Goal: Complete application form

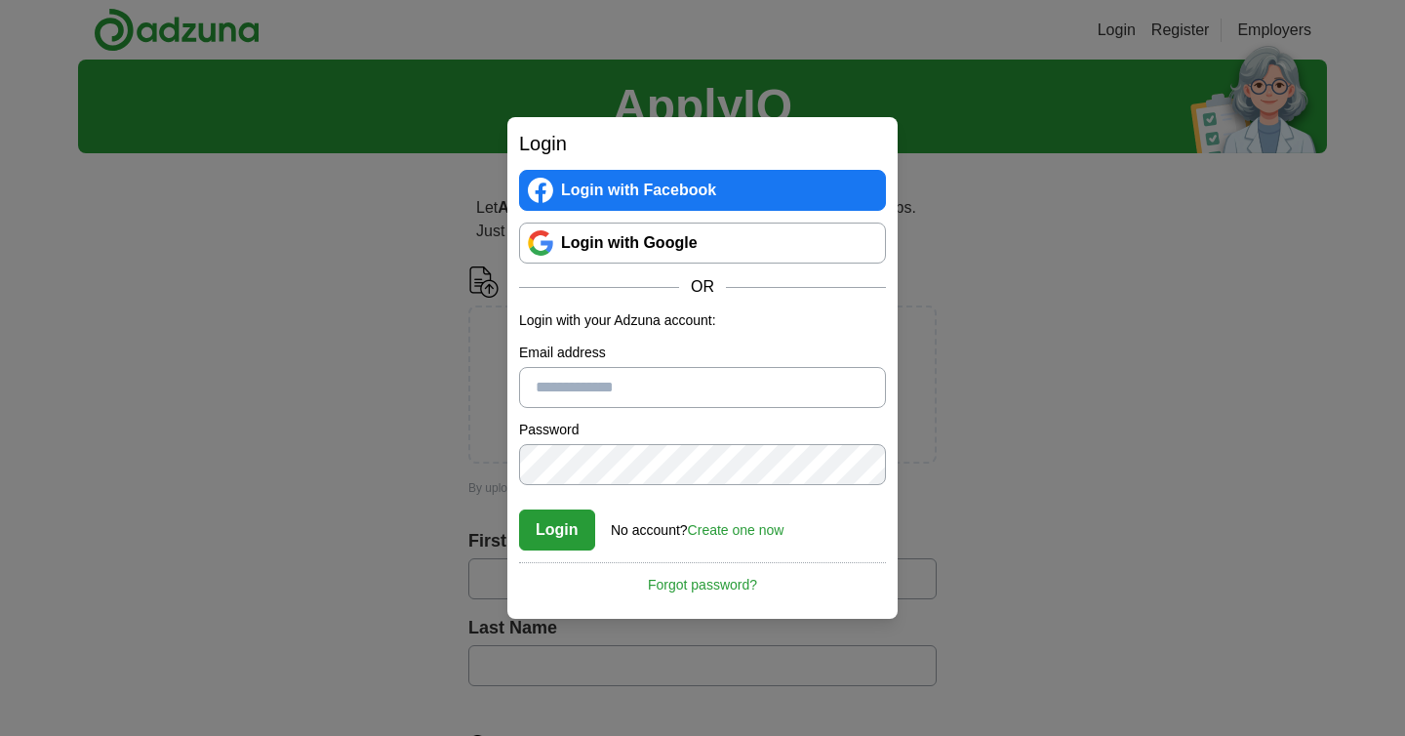
click at [674, 240] on link "Login with Google" at bounding box center [702, 242] width 367 height 41
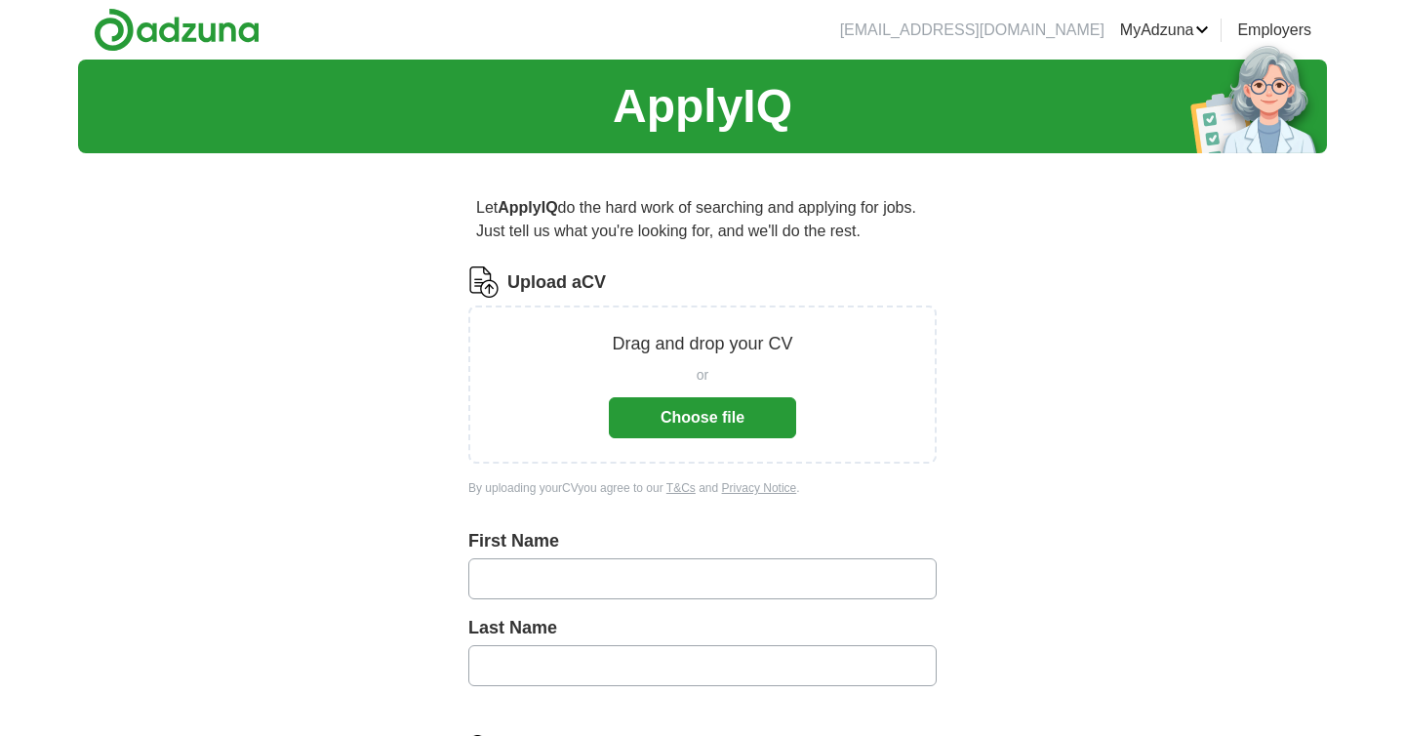
click at [711, 420] on button "Choose file" at bounding box center [702, 417] width 187 height 41
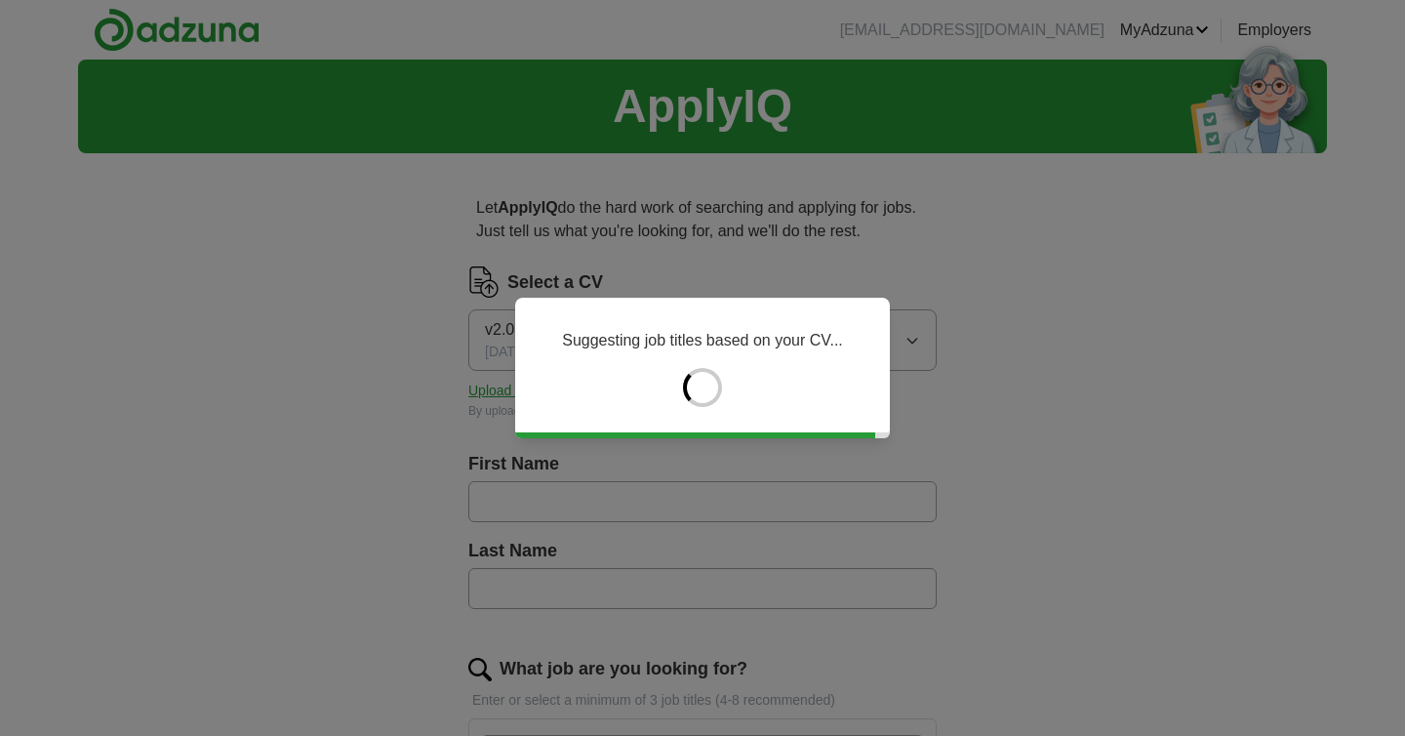
type input "******"
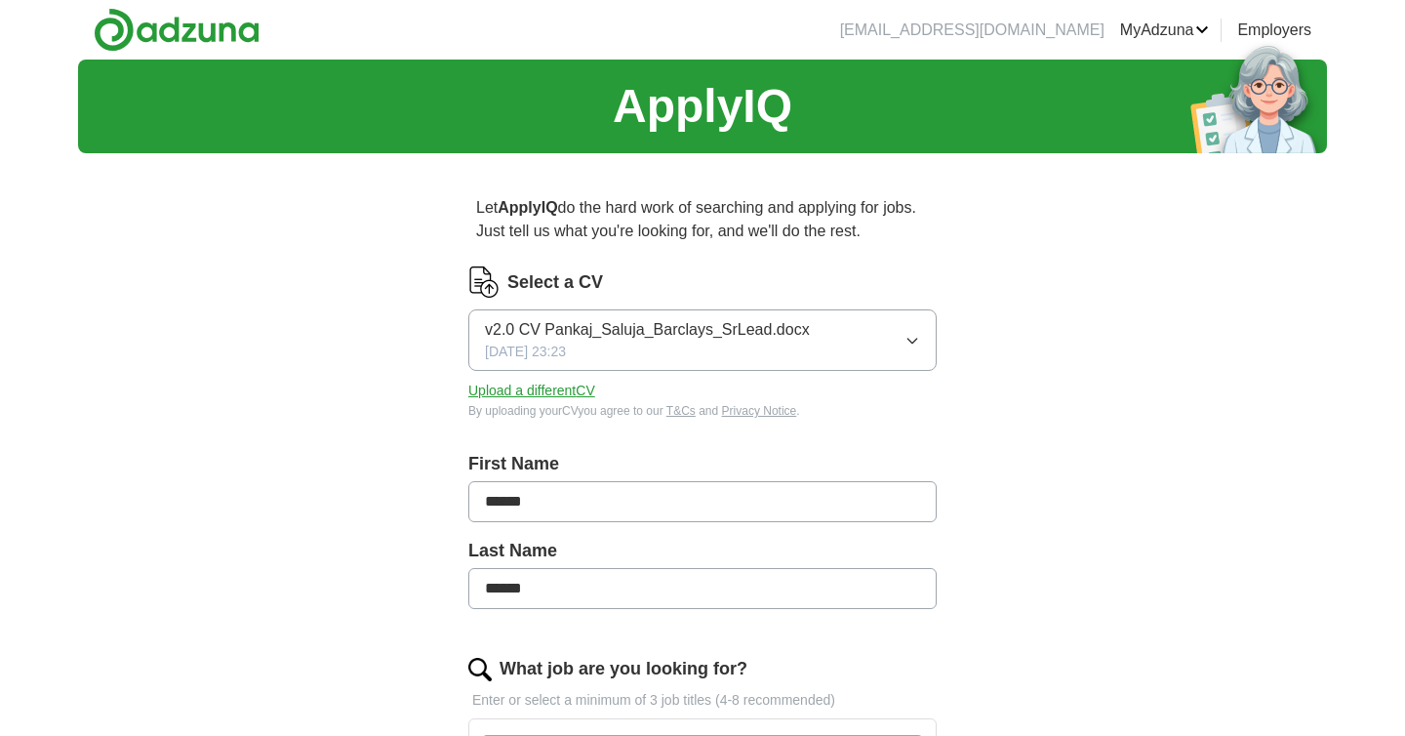
click at [587, 491] on input "******" at bounding box center [702, 501] width 468 height 41
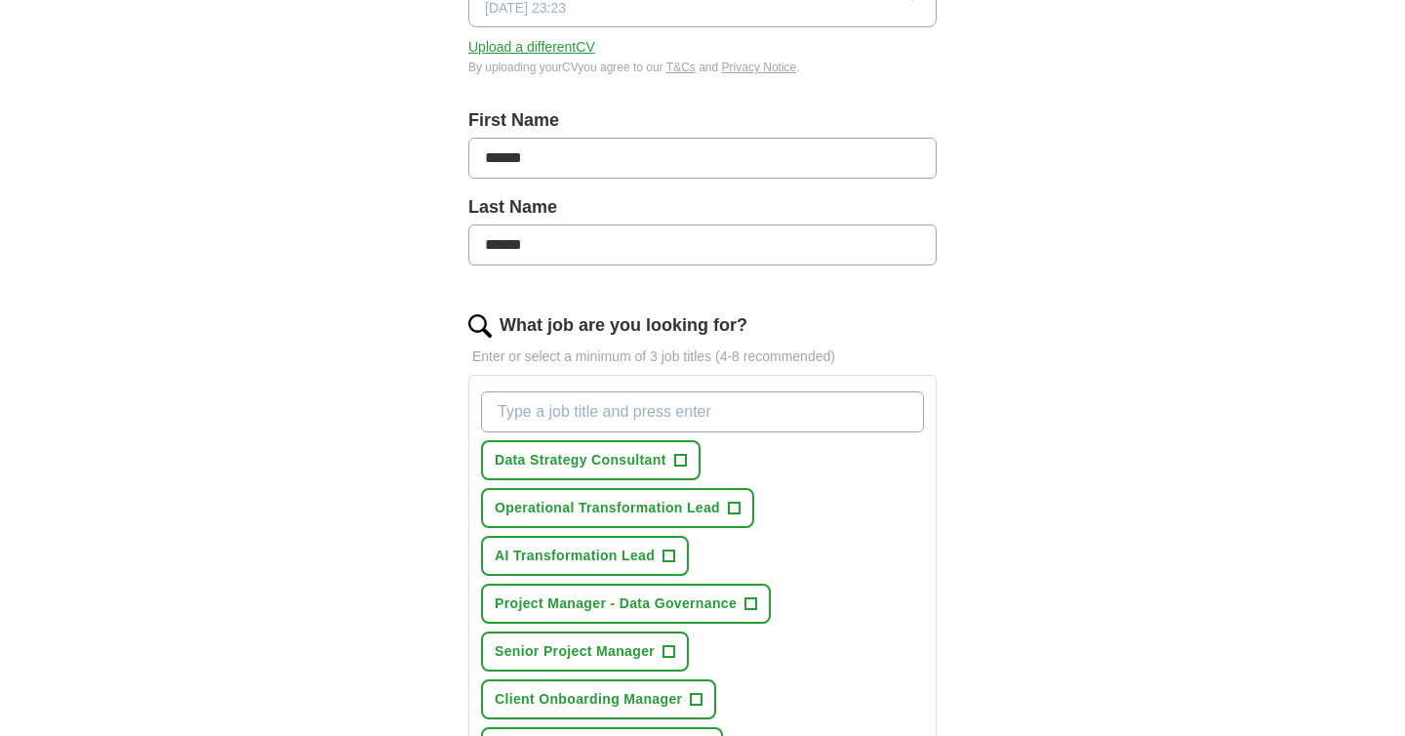
scroll to position [389, 0]
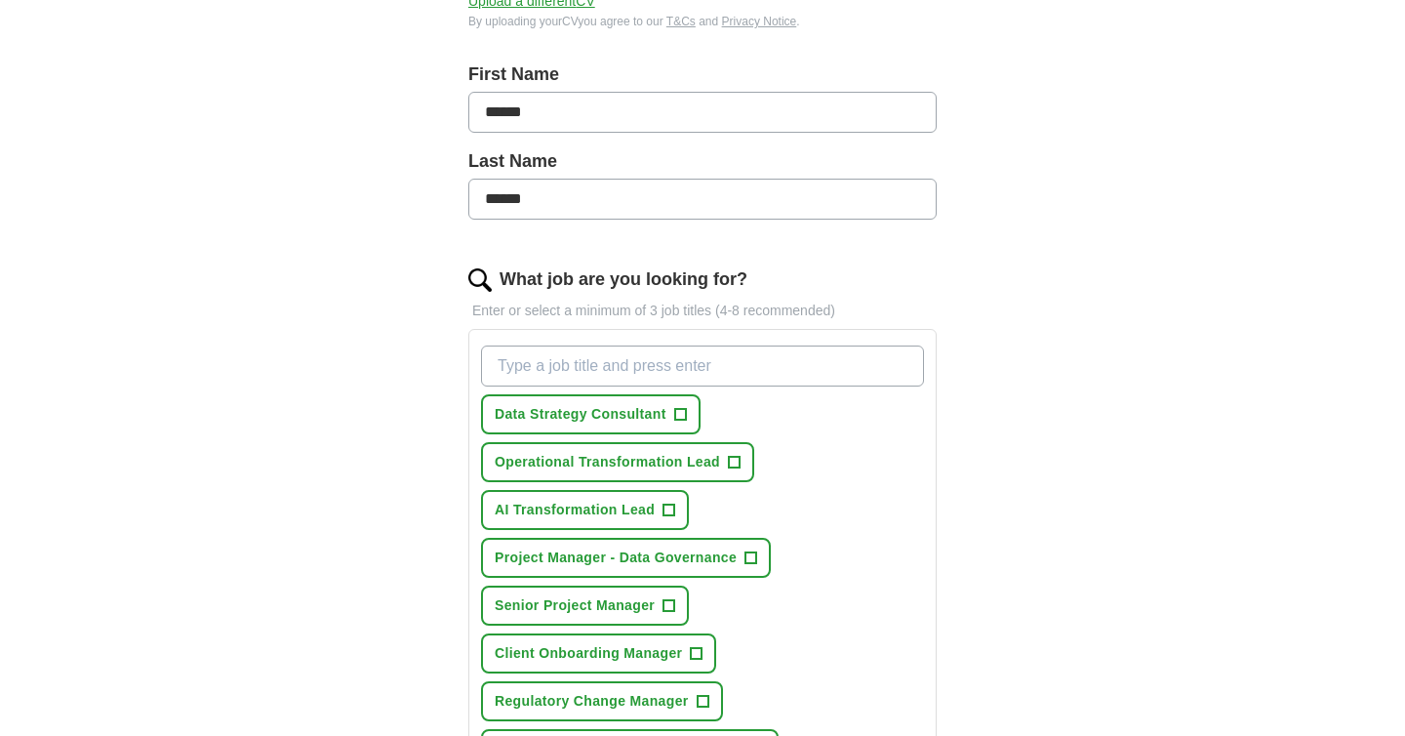
click at [555, 357] on input "What job are you looking for?" at bounding box center [702, 365] width 443 height 41
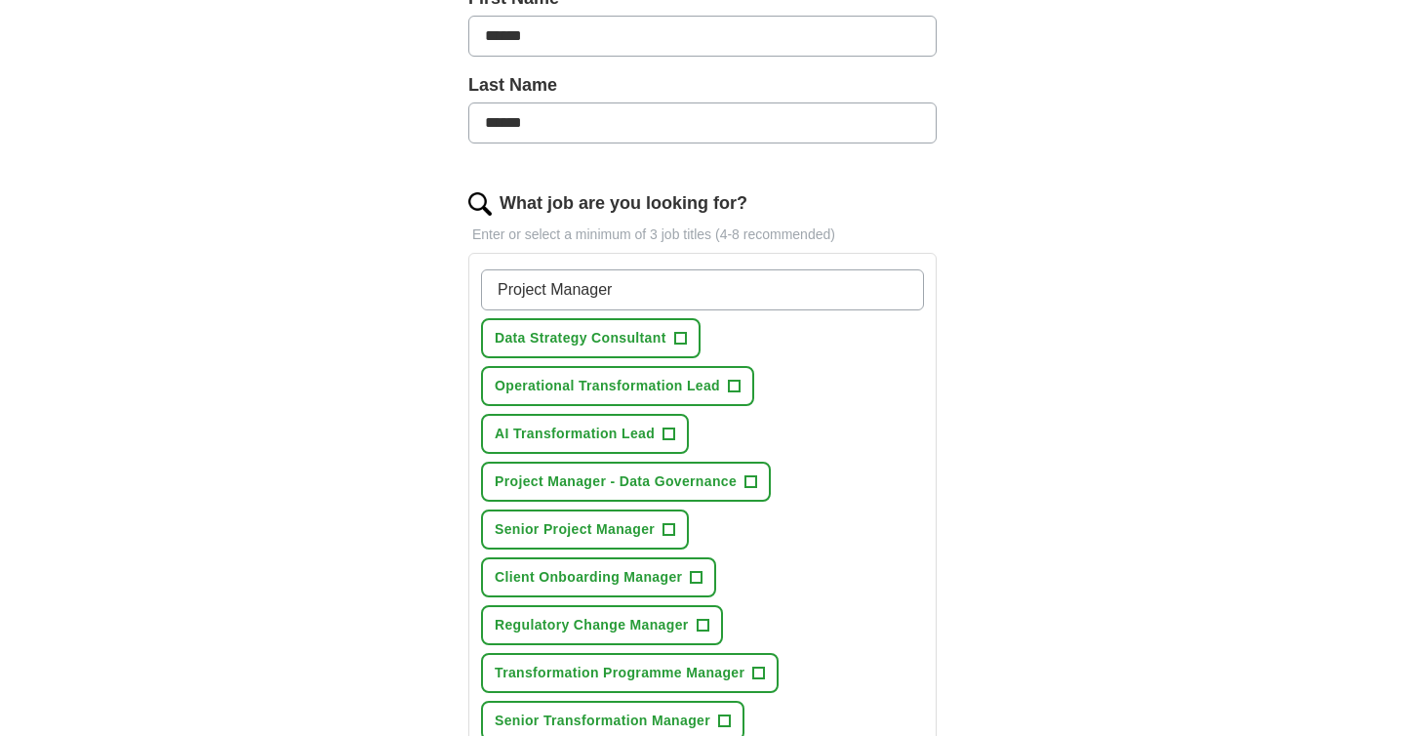
scroll to position [469, 0]
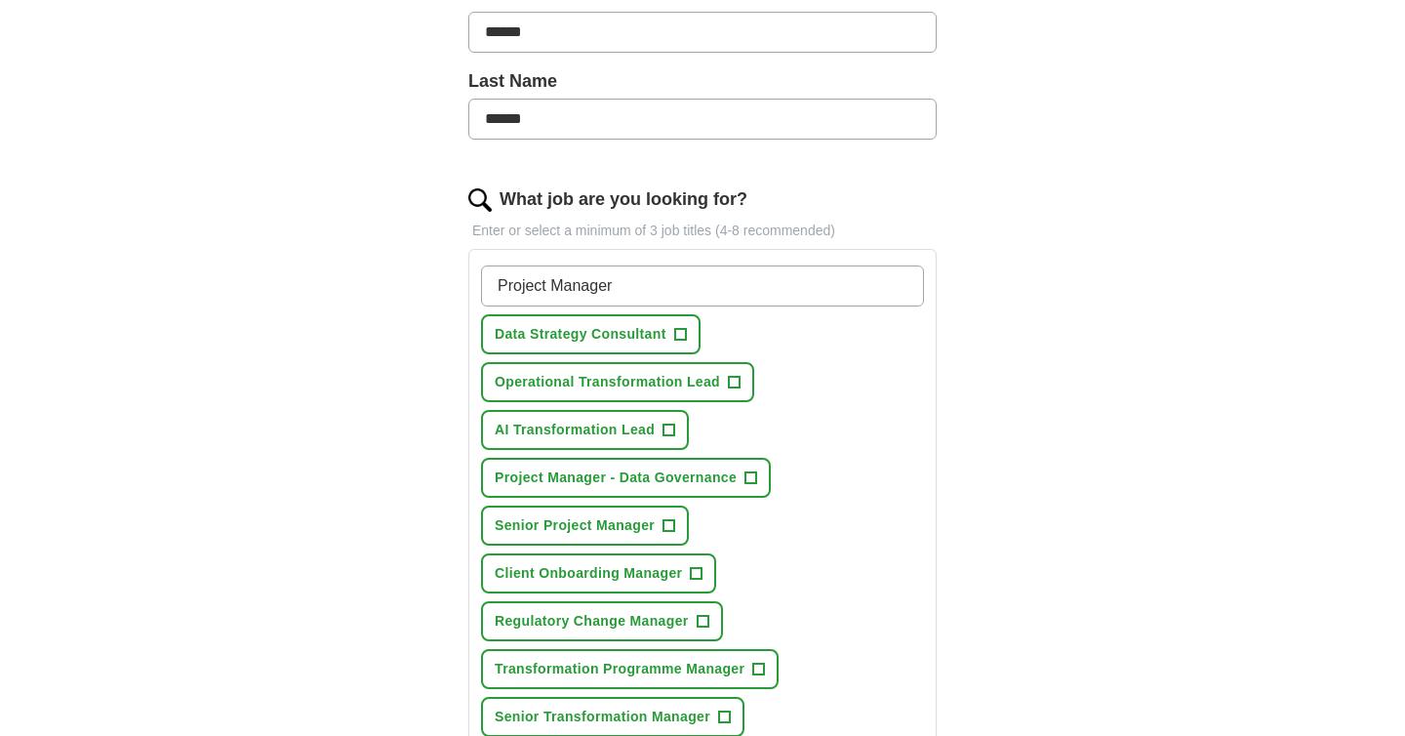
click at [593, 284] on input "Project Manager" at bounding box center [702, 285] width 443 height 41
drag, startPoint x: 602, startPoint y: 285, endPoint x: 453, endPoint y: 289, distance: 149.4
click at [450, 290] on div "Let ApplyIQ do the hard work of searching and applying for jobs. Just tell us w…" at bounding box center [702, 523] width 625 height 1649
type input "AI Project Manager"
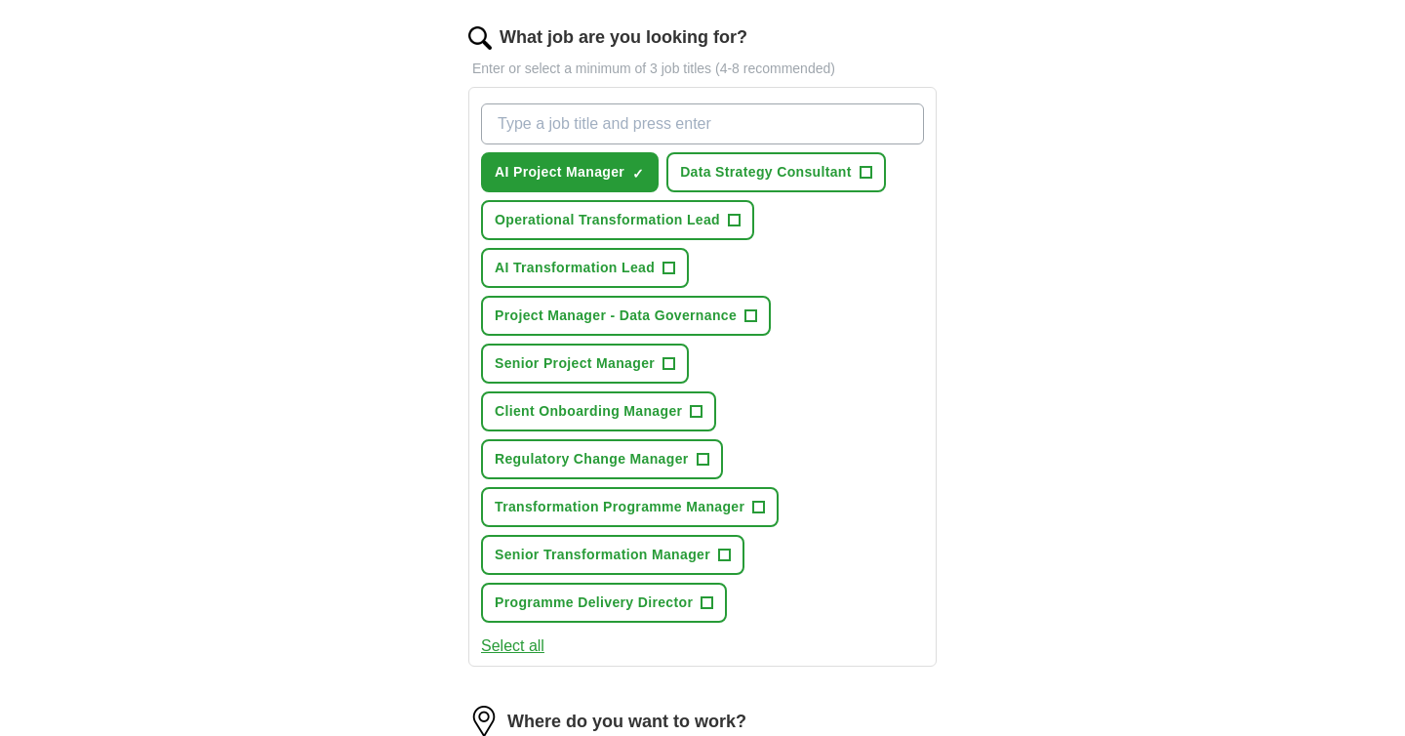
scroll to position [644, 0]
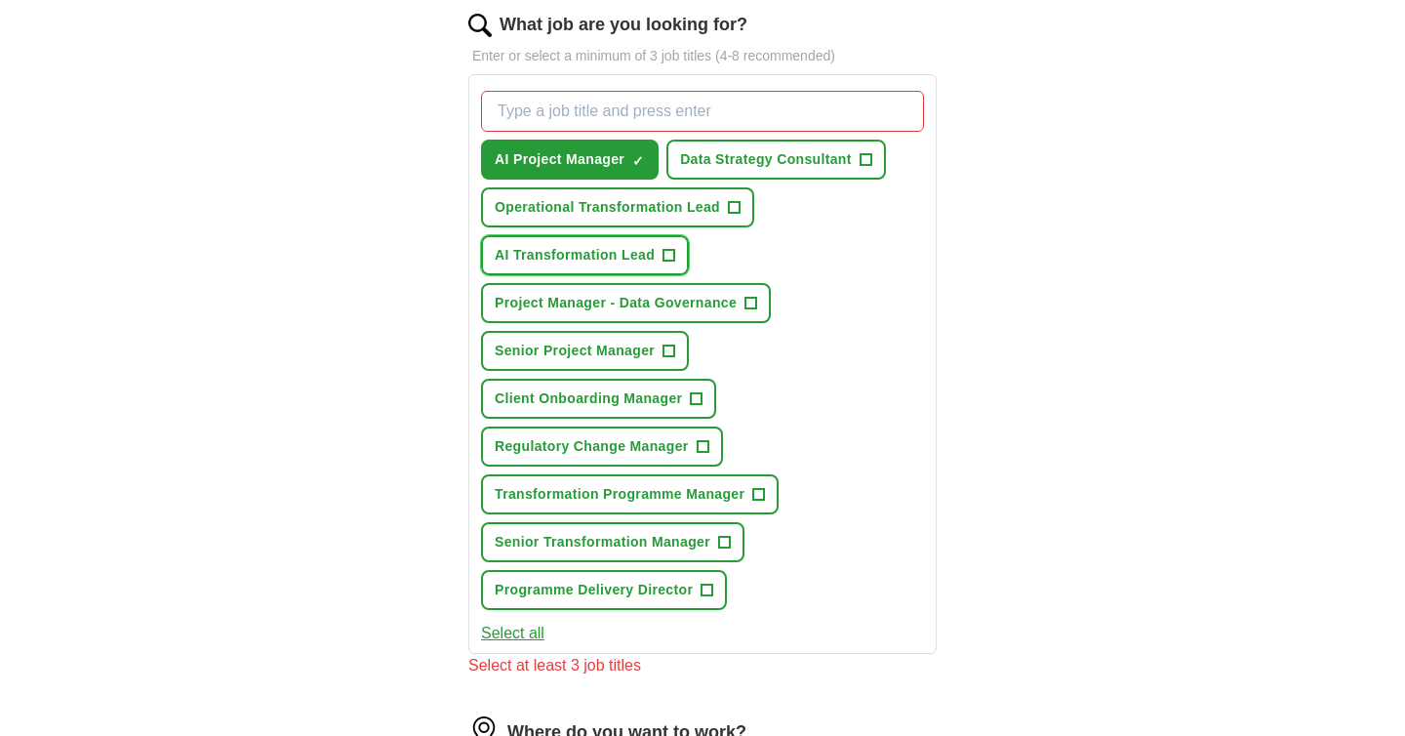
click at [675, 256] on button "AI Transformation Lead +" at bounding box center [585, 255] width 208 height 40
click at [751, 297] on span "+" at bounding box center [752, 304] width 12 height 16
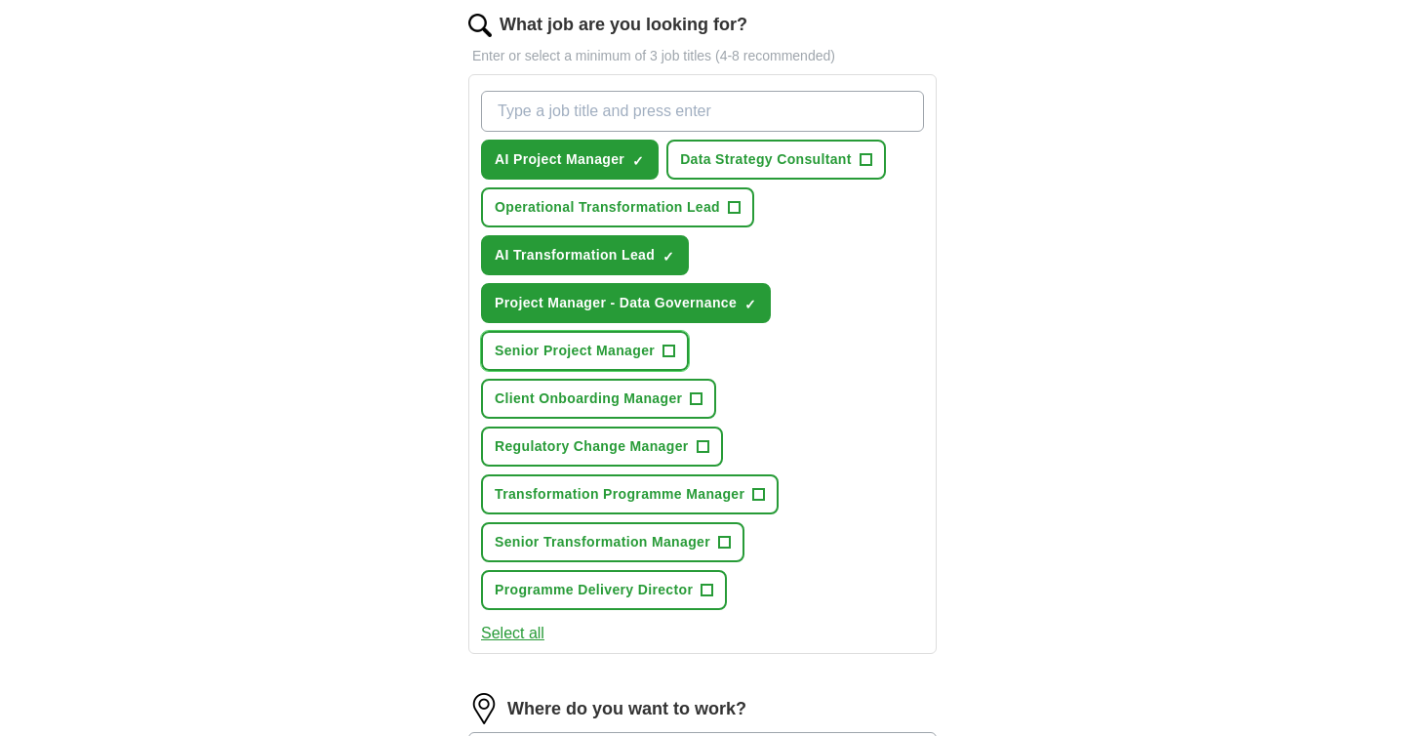
click at [685, 337] on button "Senior Project Manager +" at bounding box center [585, 351] width 208 height 40
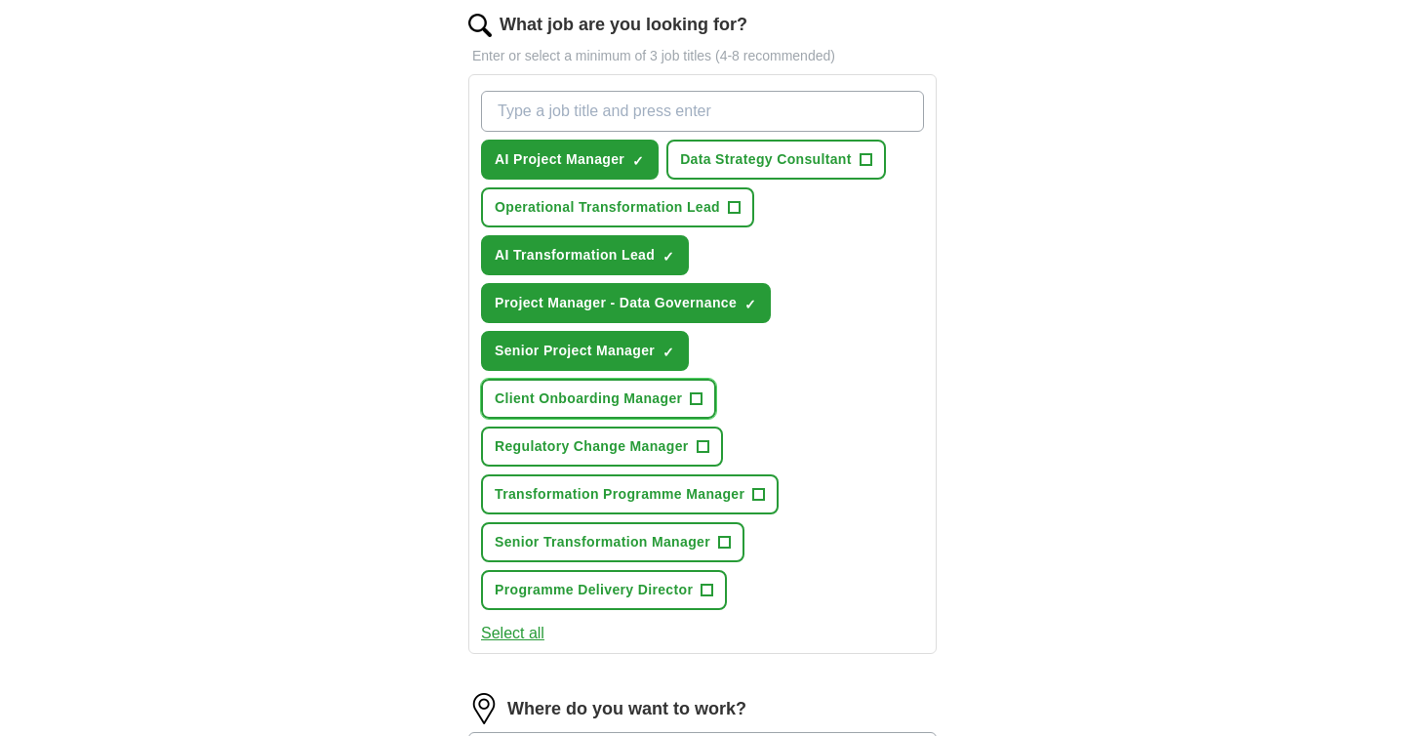
click at [699, 396] on span "+" at bounding box center [697, 399] width 12 height 16
click at [700, 439] on span "+" at bounding box center [703, 447] width 12 height 16
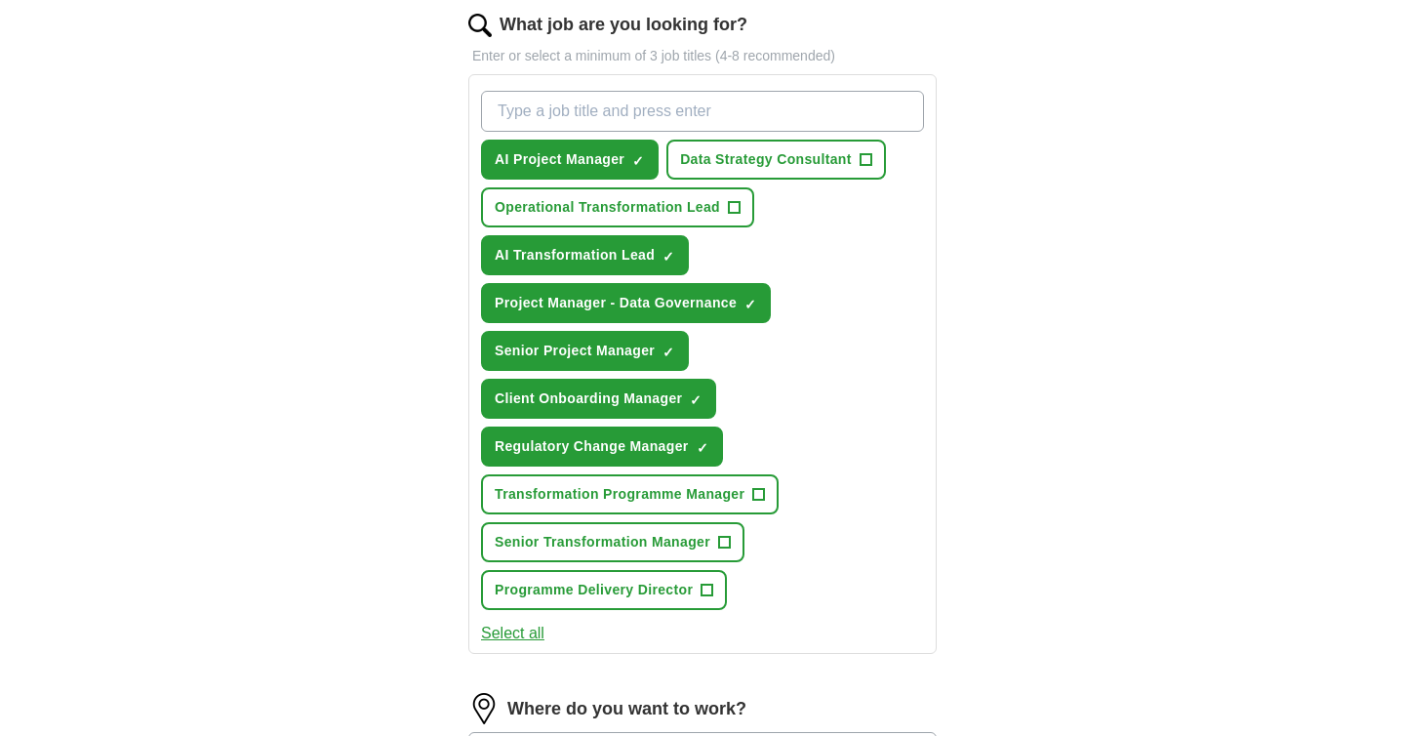
click at [752, 472] on div "AI Project Manager ✓ × Data Strategy Consultant + Operational Transformation Le…" at bounding box center [702, 350] width 451 height 535
click at [756, 490] on span "+" at bounding box center [759, 495] width 12 height 16
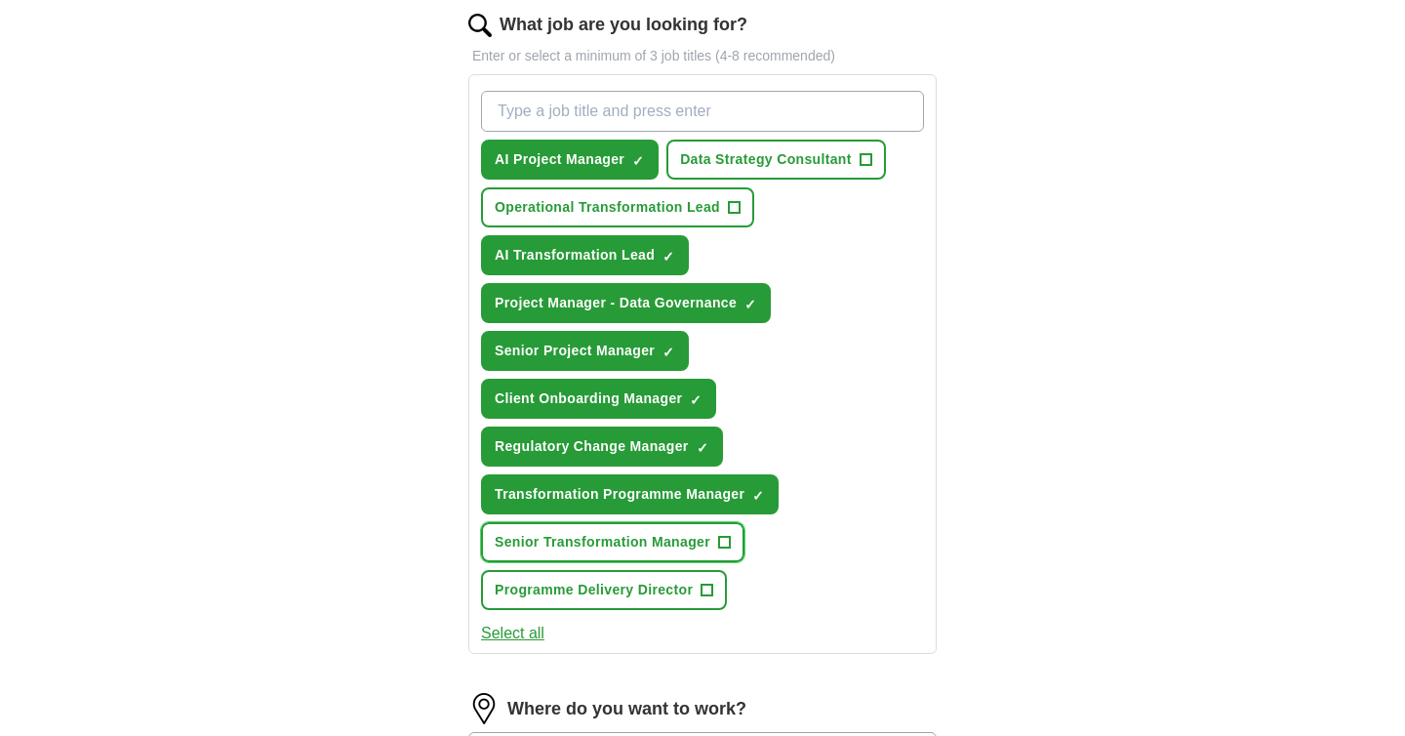
click at [727, 550] on span "+" at bounding box center [724, 543] width 12 height 16
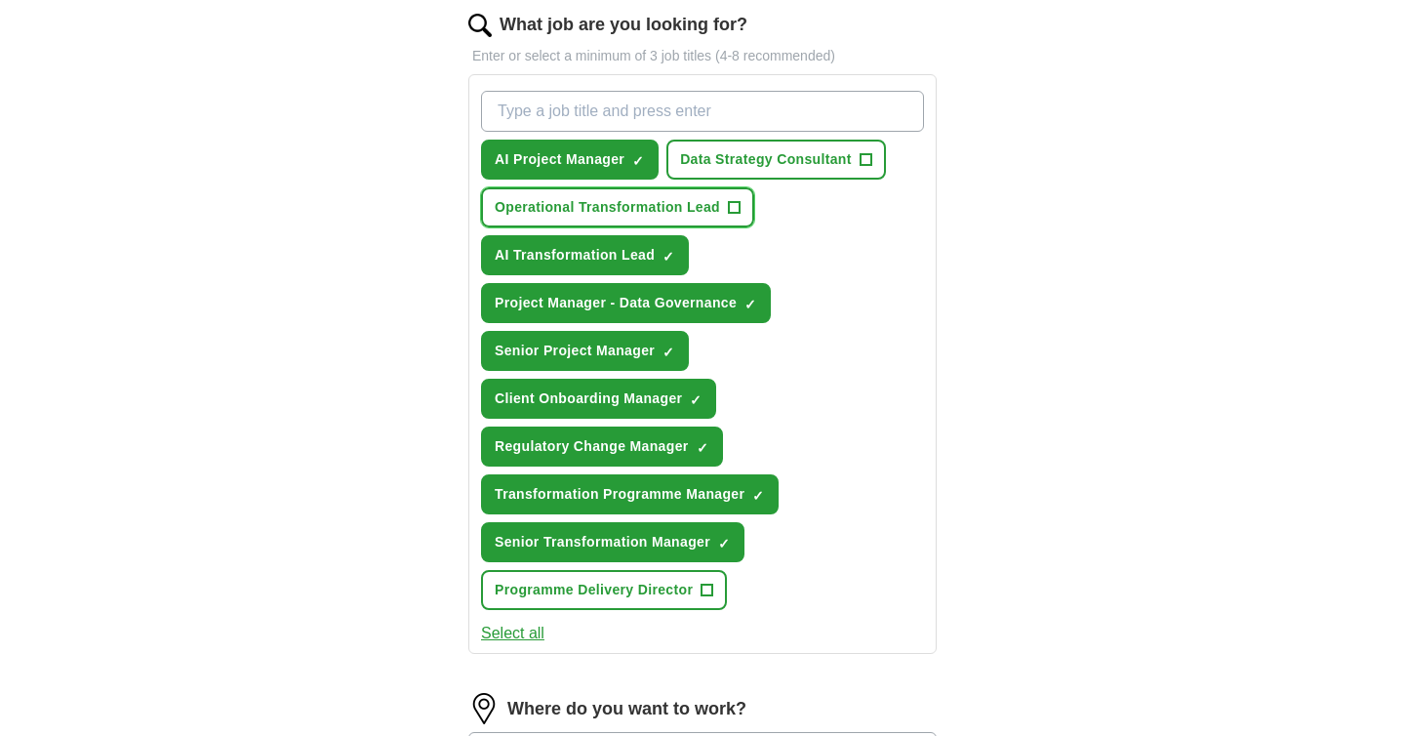
click at [749, 201] on button "Operational Transformation Lead +" at bounding box center [617, 207] width 273 height 40
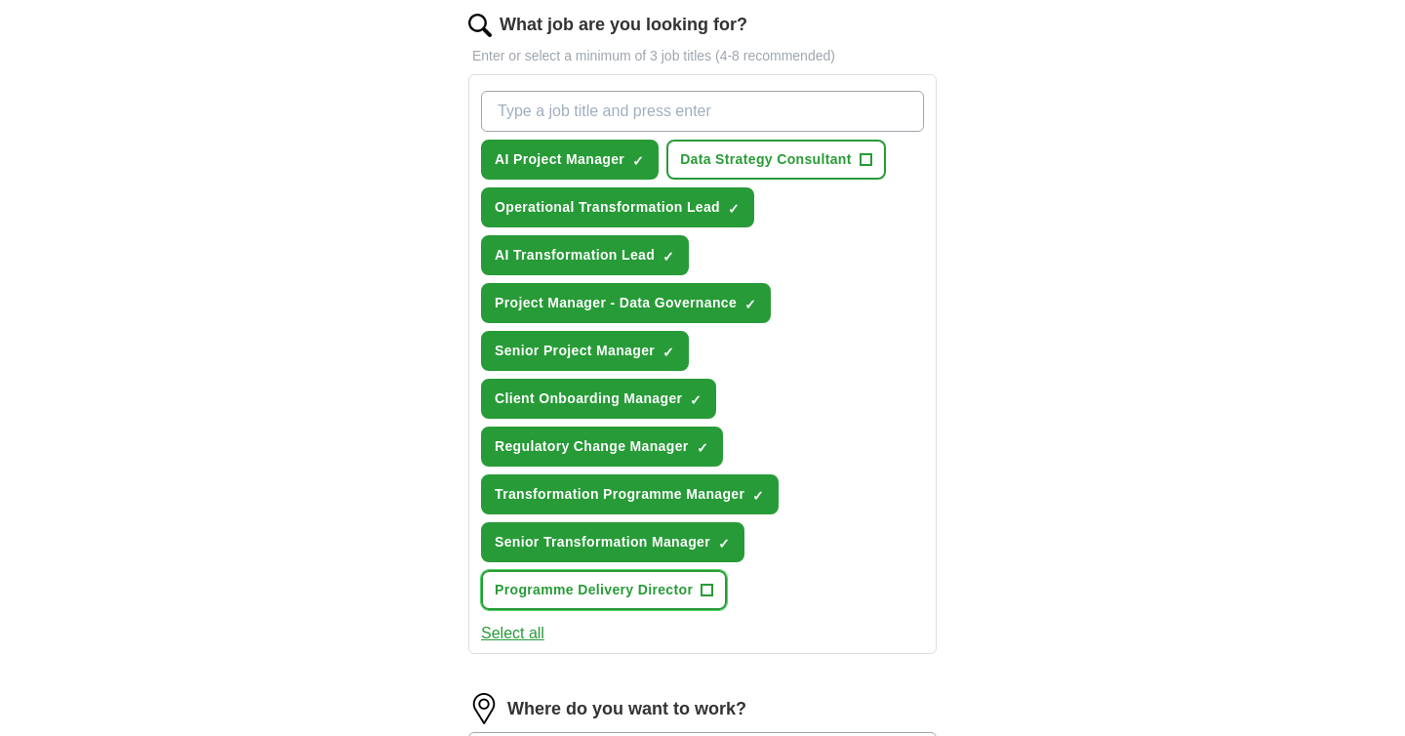
click at [709, 598] on span "+" at bounding box center [708, 591] width 12 height 16
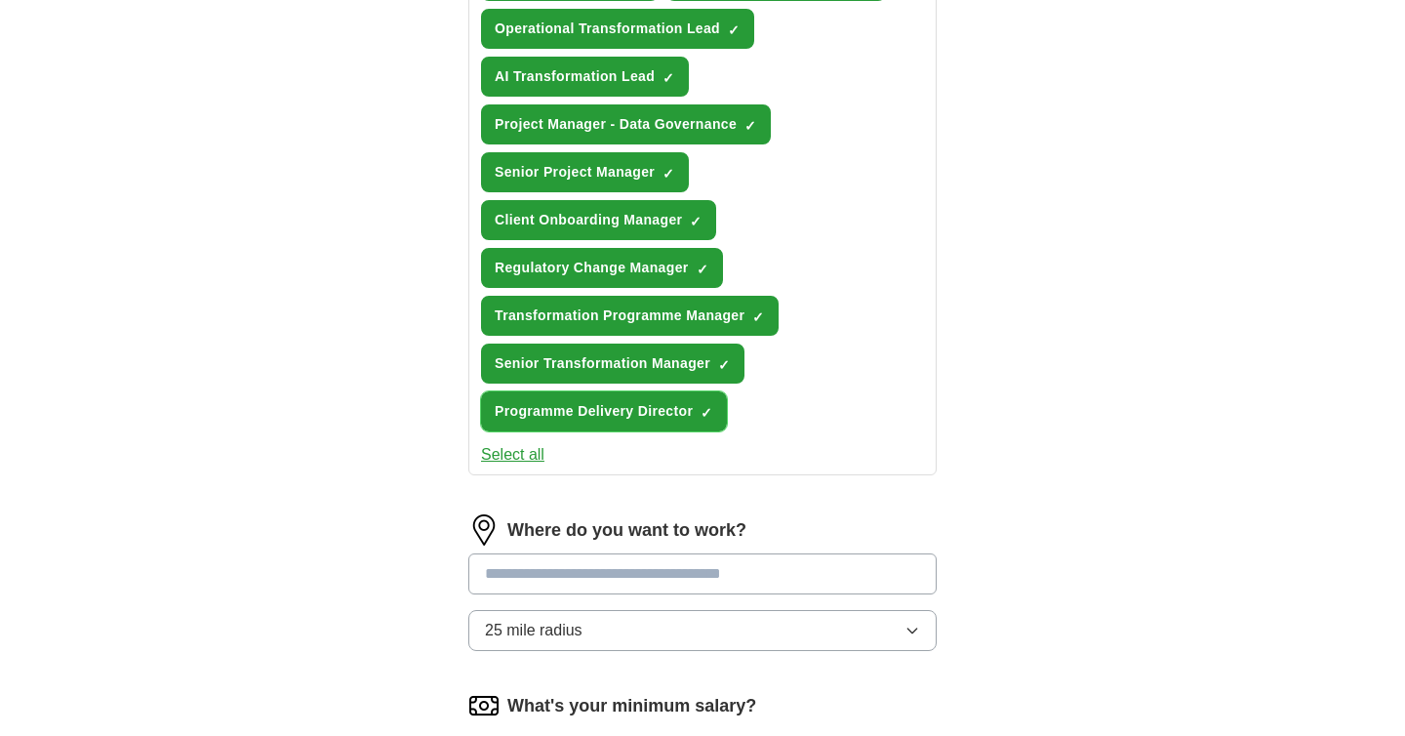
scroll to position [983, 0]
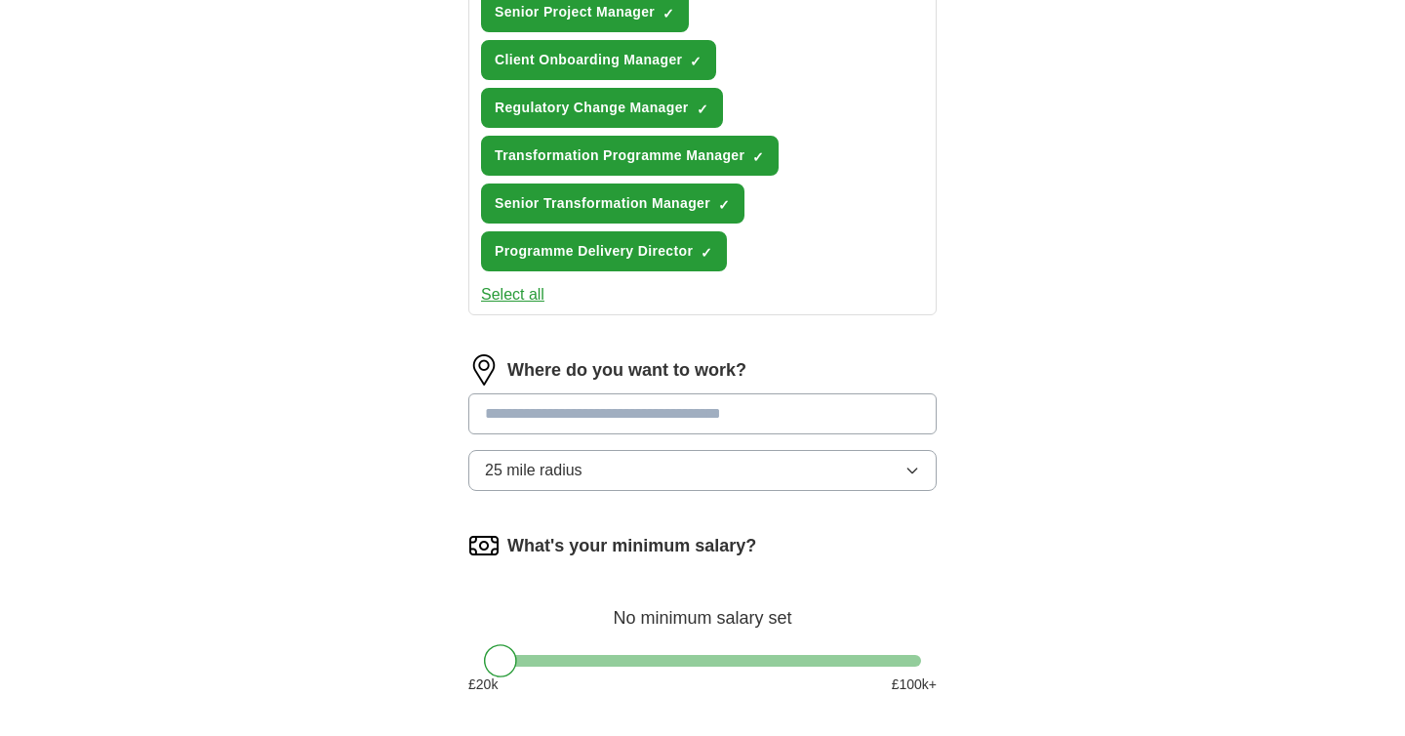
click at [649, 430] on input at bounding box center [702, 413] width 468 height 41
type input "*"
type input "******"
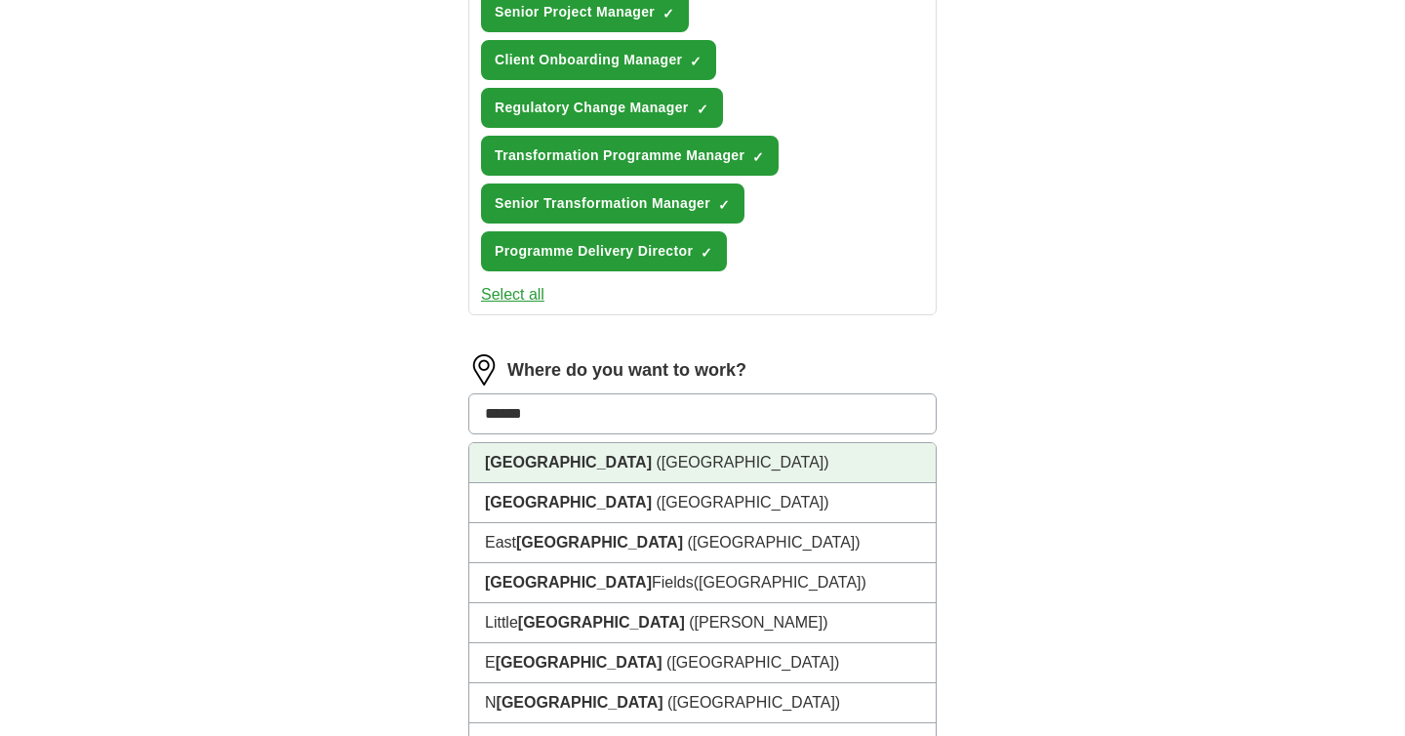
click at [668, 464] on li "[GEOGRAPHIC_DATA] ([GEOGRAPHIC_DATA])" at bounding box center [702, 463] width 466 height 40
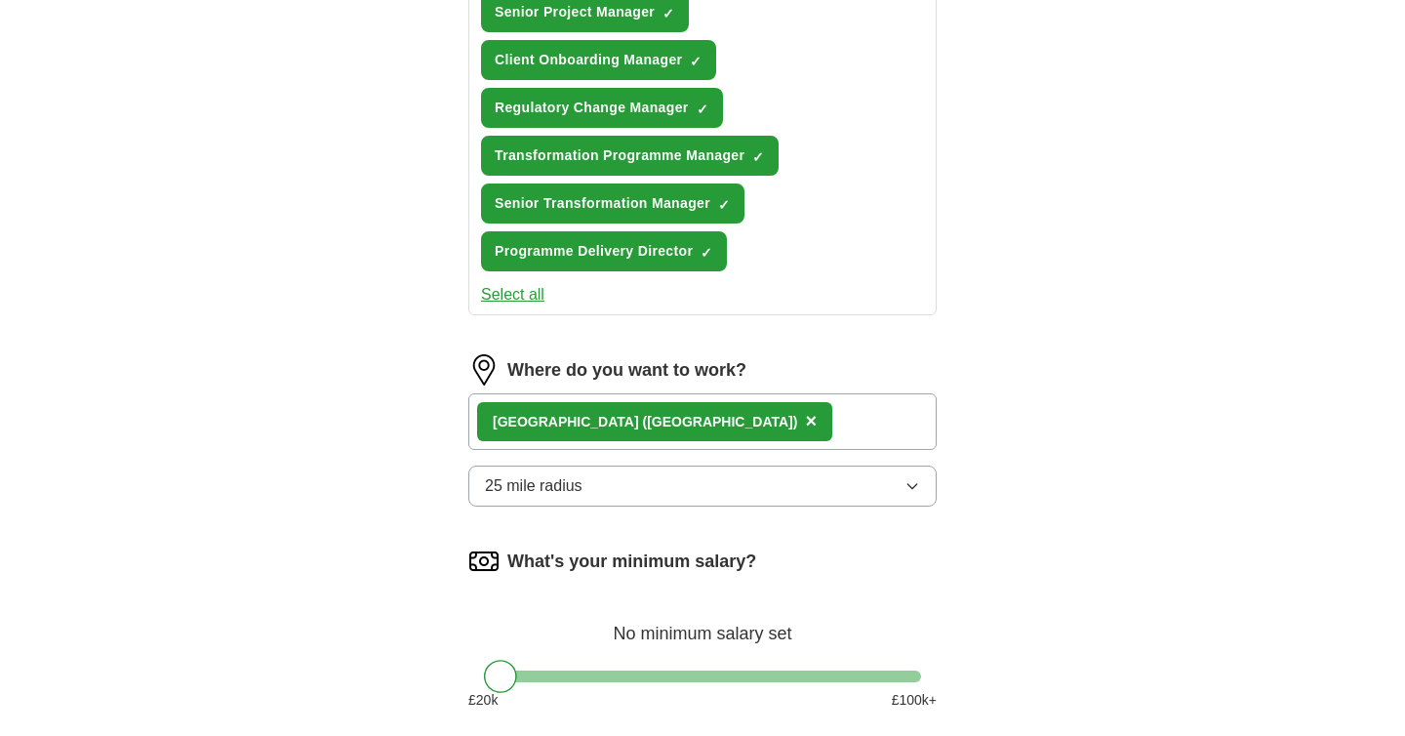
click at [766, 472] on button "25 mile radius" at bounding box center [702, 485] width 468 height 41
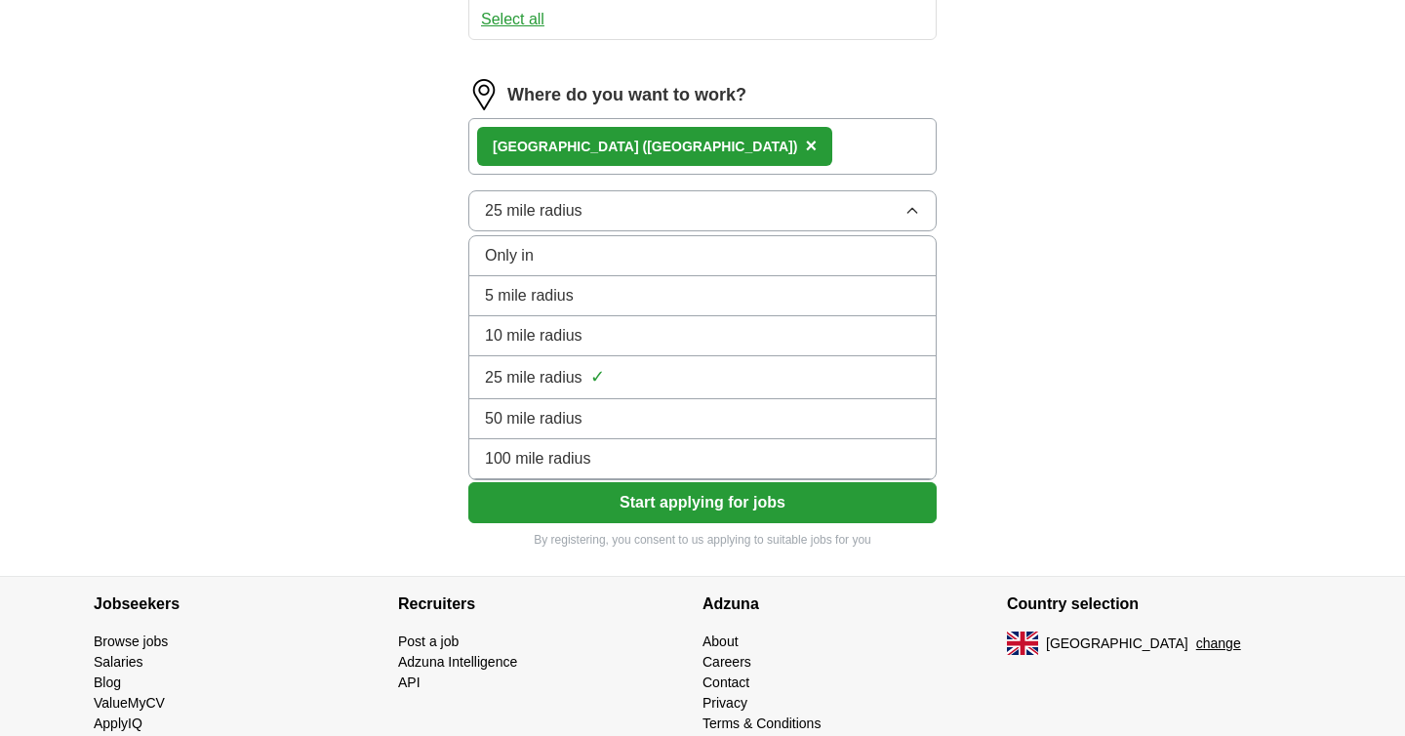
scroll to position [1315, 0]
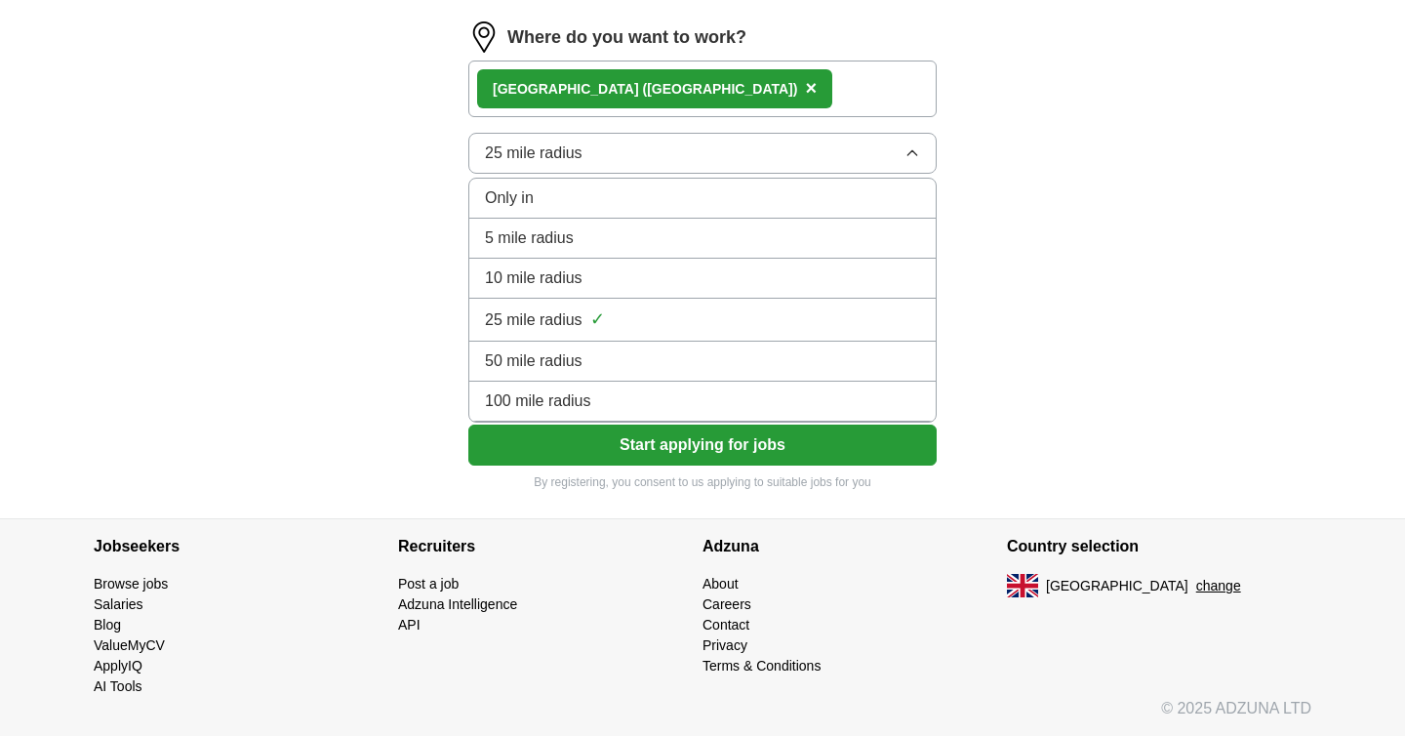
click at [703, 411] on div "100 mile radius" at bounding box center [702, 400] width 435 height 23
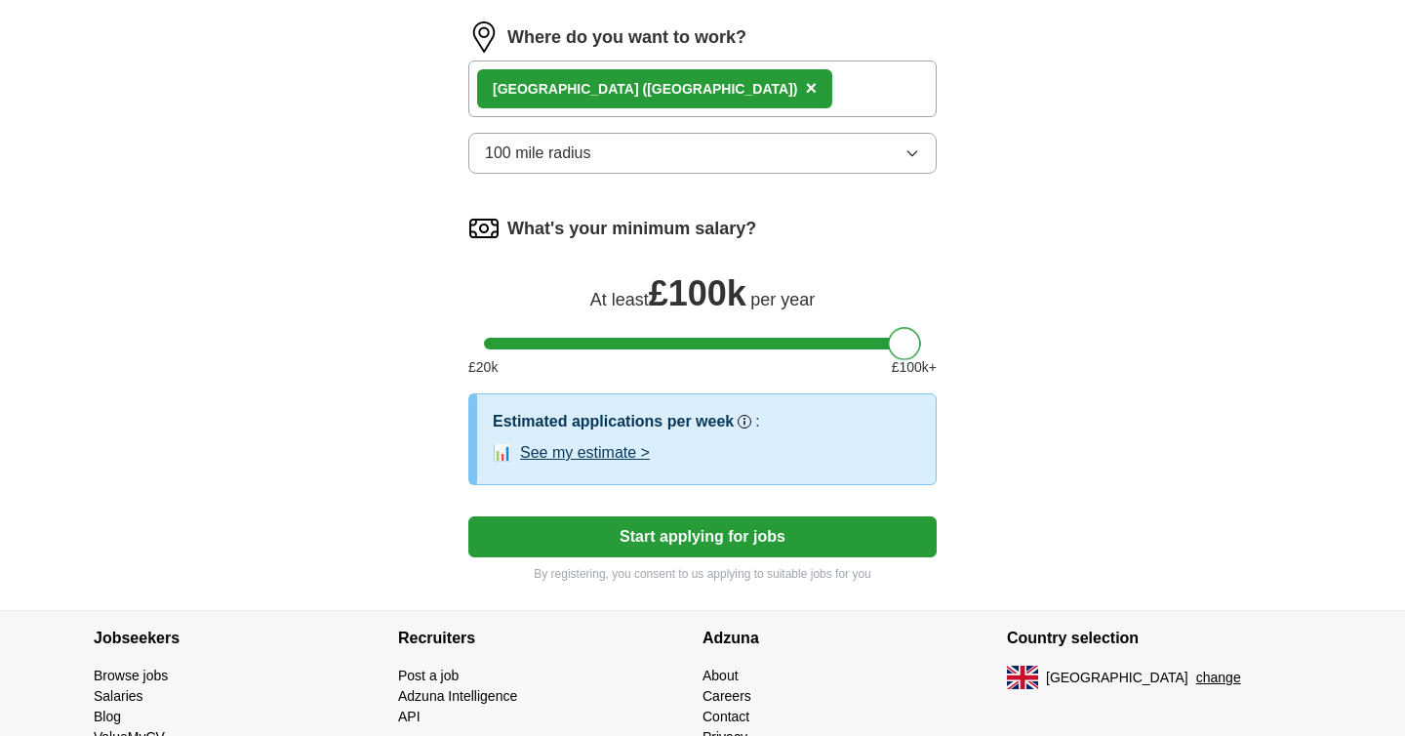
drag, startPoint x: 500, startPoint y: 335, endPoint x: 928, endPoint y: 323, distance: 428.6
click at [928, 323] on div "What's your minimum salary? At least £ 100k per year £ 20 k £ 100 k+" at bounding box center [702, 303] width 468 height 181
click at [588, 455] on button "See my estimate >" at bounding box center [585, 452] width 130 height 23
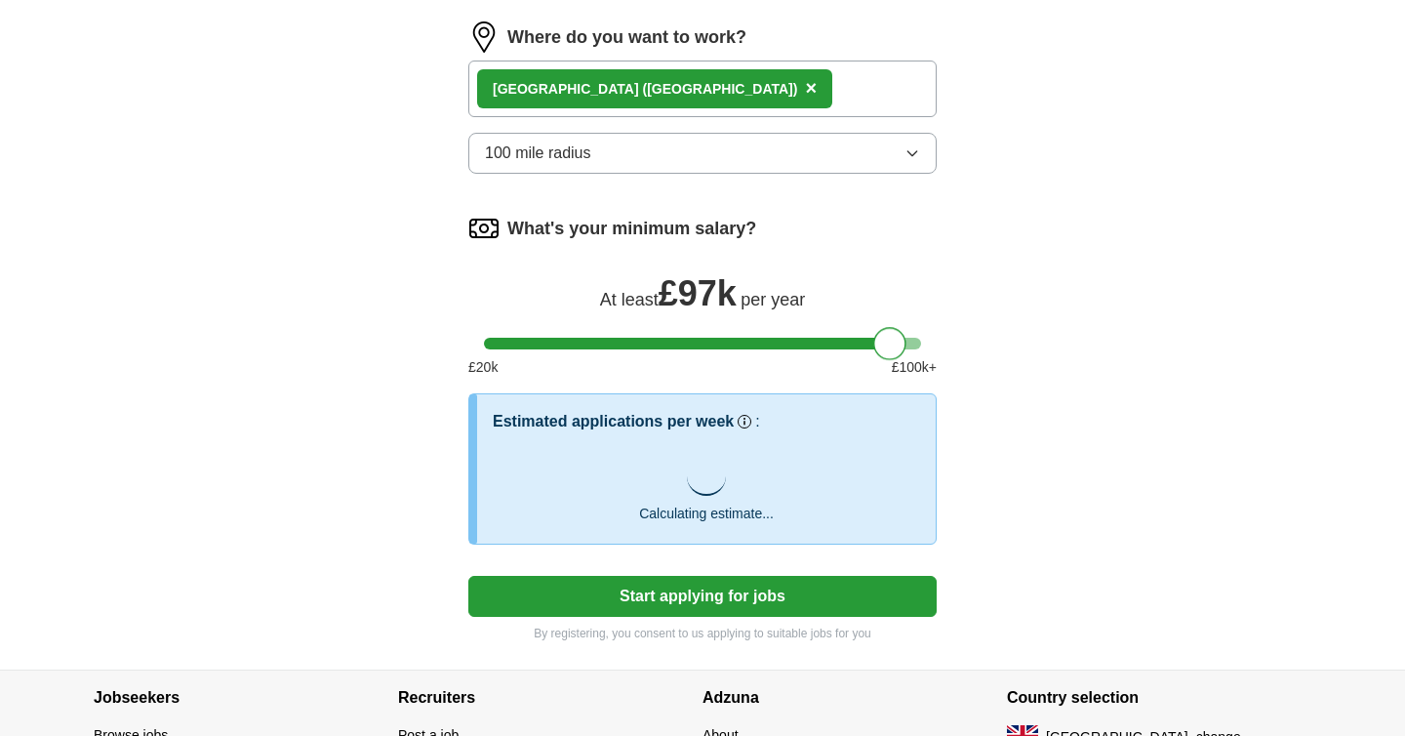
drag, startPoint x: 902, startPoint y: 354, endPoint x: 887, endPoint y: 352, distance: 14.8
click at [887, 352] on div at bounding box center [889, 343] width 33 height 33
drag, startPoint x: 887, startPoint y: 352, endPoint x: 1064, endPoint y: 307, distance: 182.2
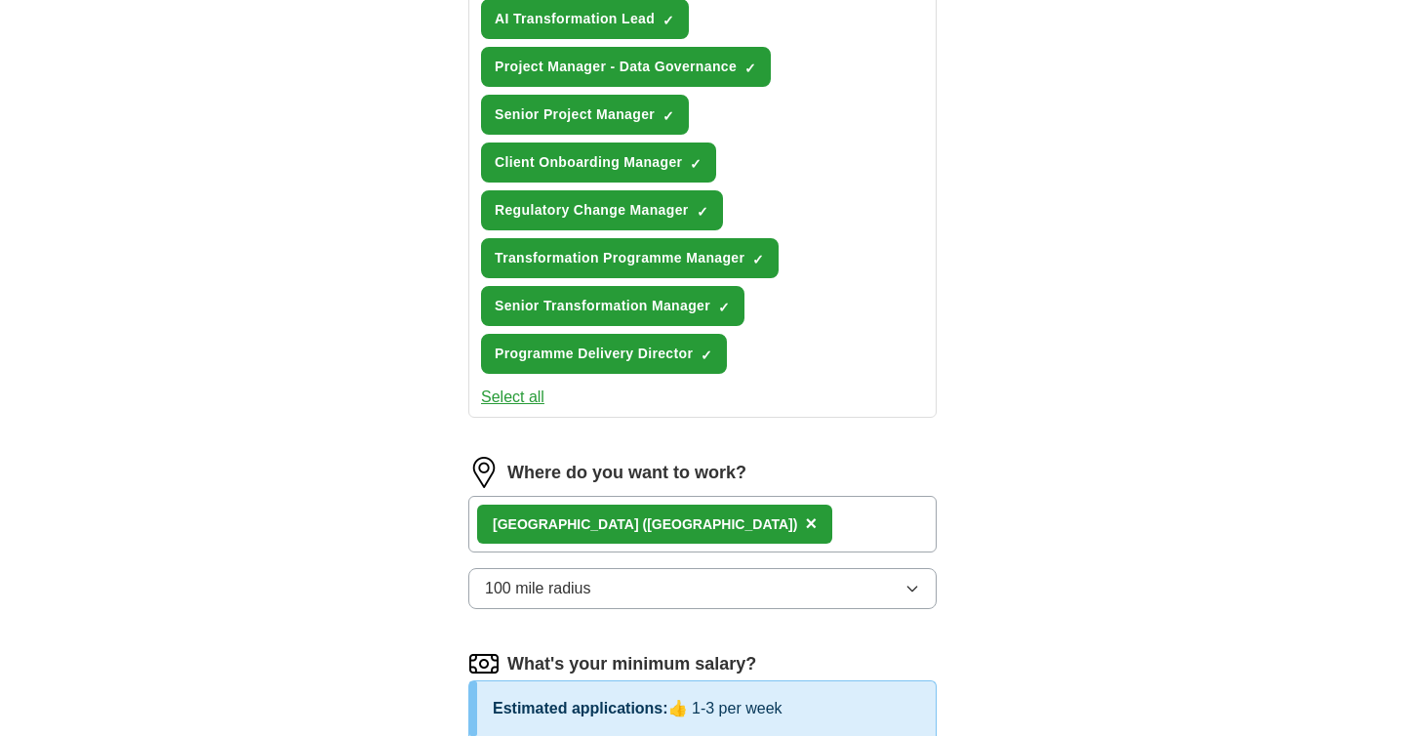
scroll to position [939, 0]
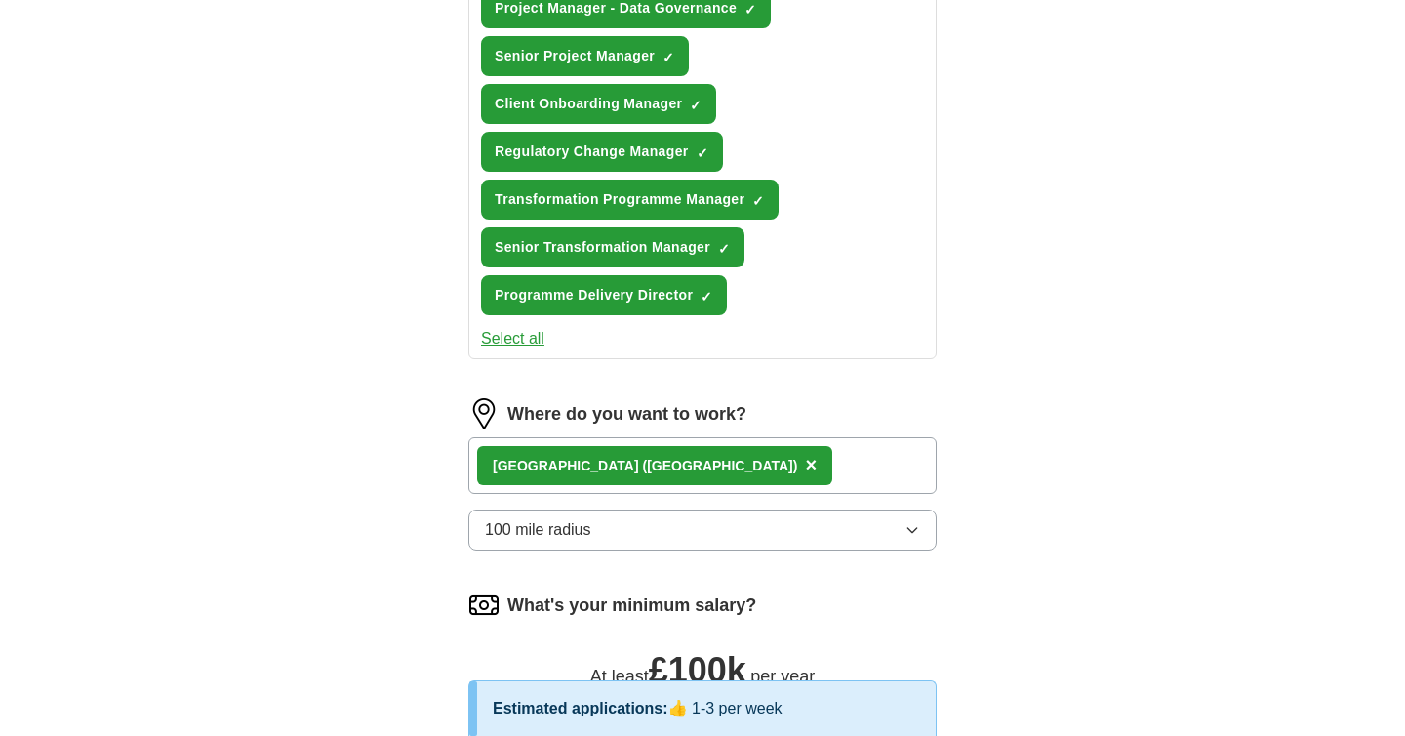
click at [672, 478] on div "[GEOGRAPHIC_DATA] ([GEOGRAPHIC_DATA]) ×" at bounding box center [702, 465] width 468 height 57
click at [653, 468] on div "[GEOGRAPHIC_DATA] ([GEOGRAPHIC_DATA]) ×" at bounding box center [702, 465] width 468 height 57
click at [614, 468] on div "[GEOGRAPHIC_DATA] ([GEOGRAPHIC_DATA]) ×" at bounding box center [702, 465] width 468 height 57
click at [596, 467] on div "[GEOGRAPHIC_DATA] ([GEOGRAPHIC_DATA]) ×" at bounding box center [654, 465] width 355 height 39
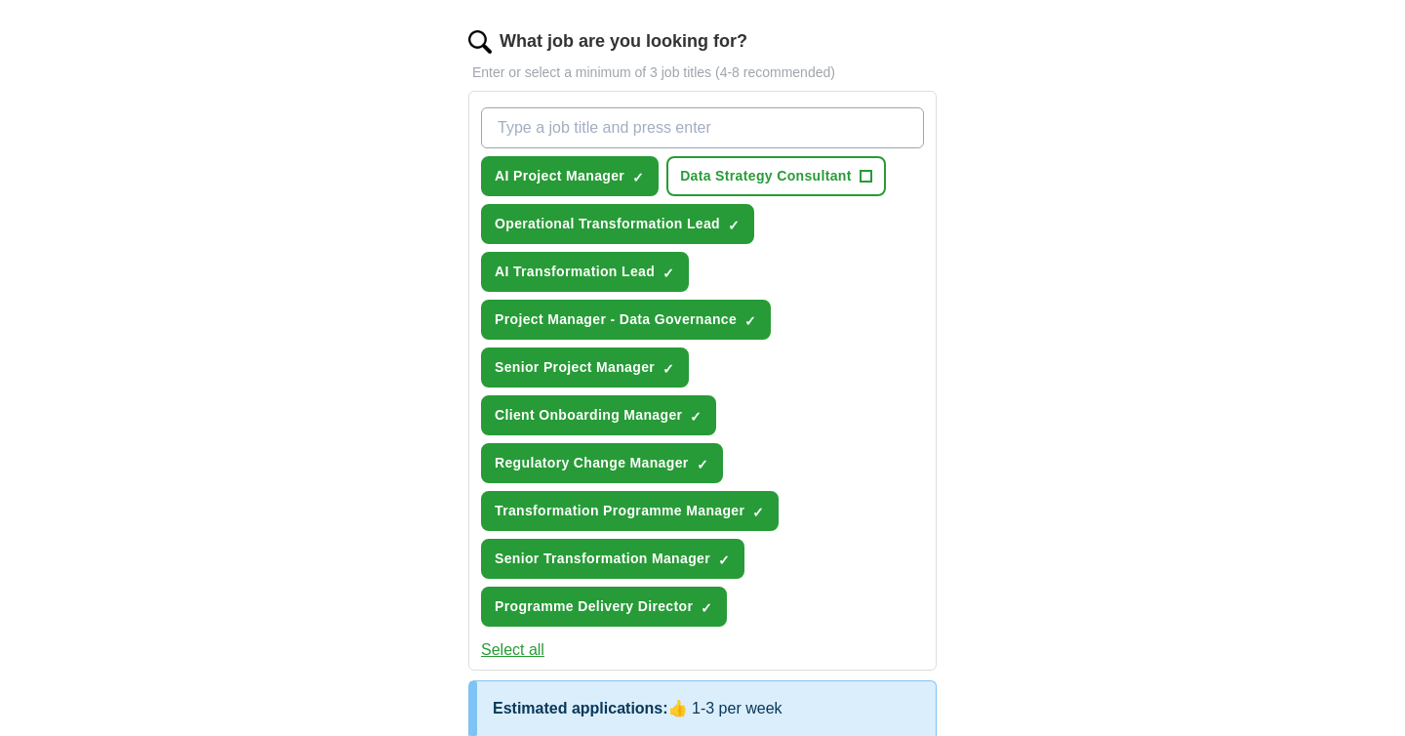
scroll to position [563, 0]
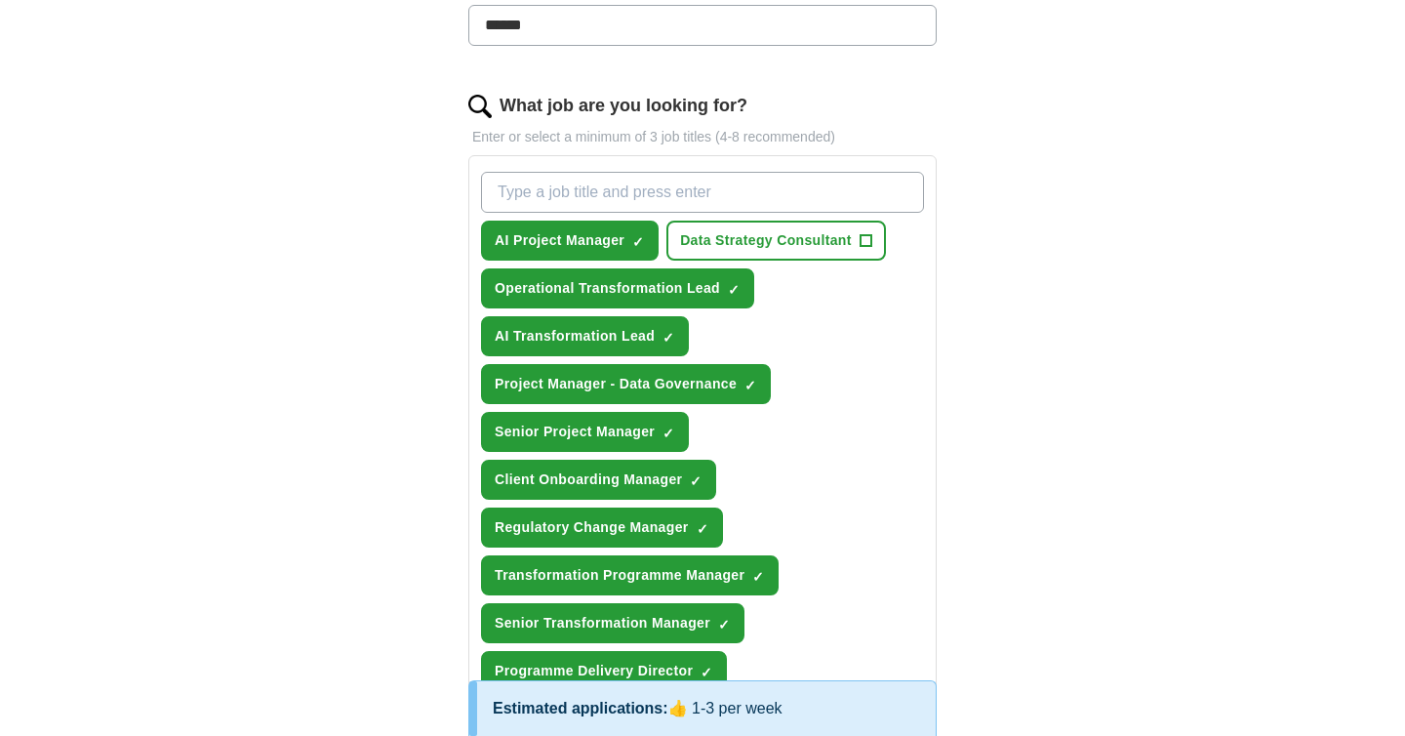
click at [603, 194] on input "What job are you looking for?" at bounding box center [702, 192] width 443 height 41
type input "Scrum Master"
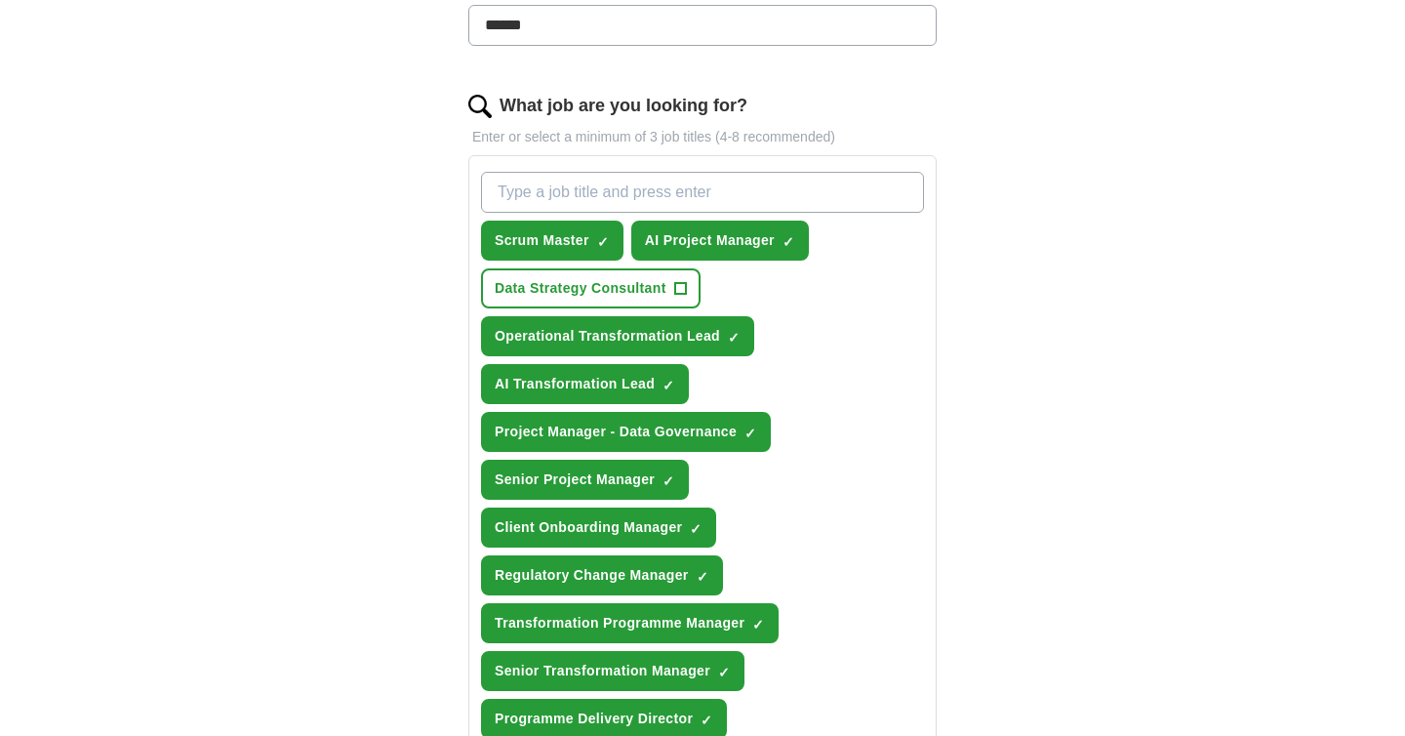
click at [667, 204] on input "What job are you looking for?" at bounding box center [702, 192] width 443 height 41
type input "AGILE coach"
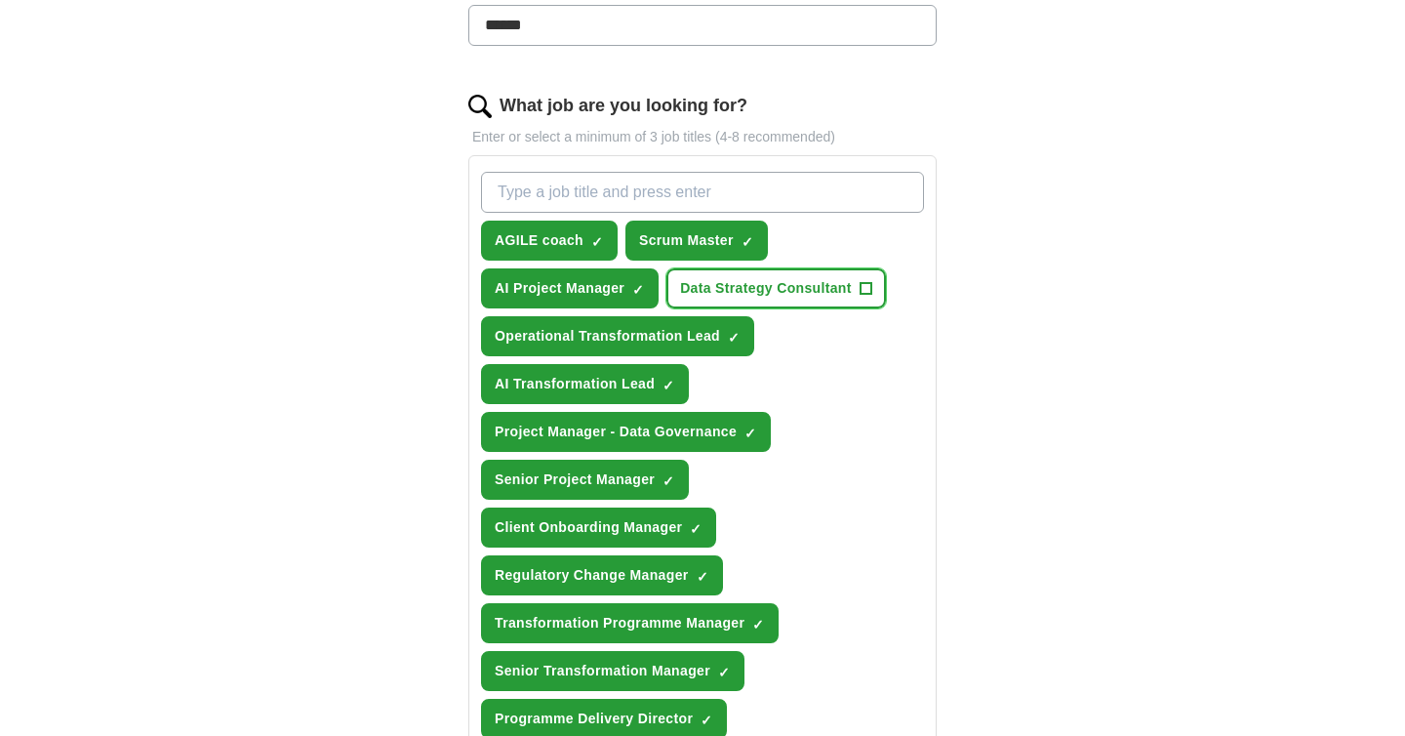
click at [866, 294] on span "+" at bounding box center [866, 289] width 12 height 16
click at [676, 197] on input "What job are you looking for?" at bounding box center [702, 192] width 443 height 41
type input "D"
type input "P"
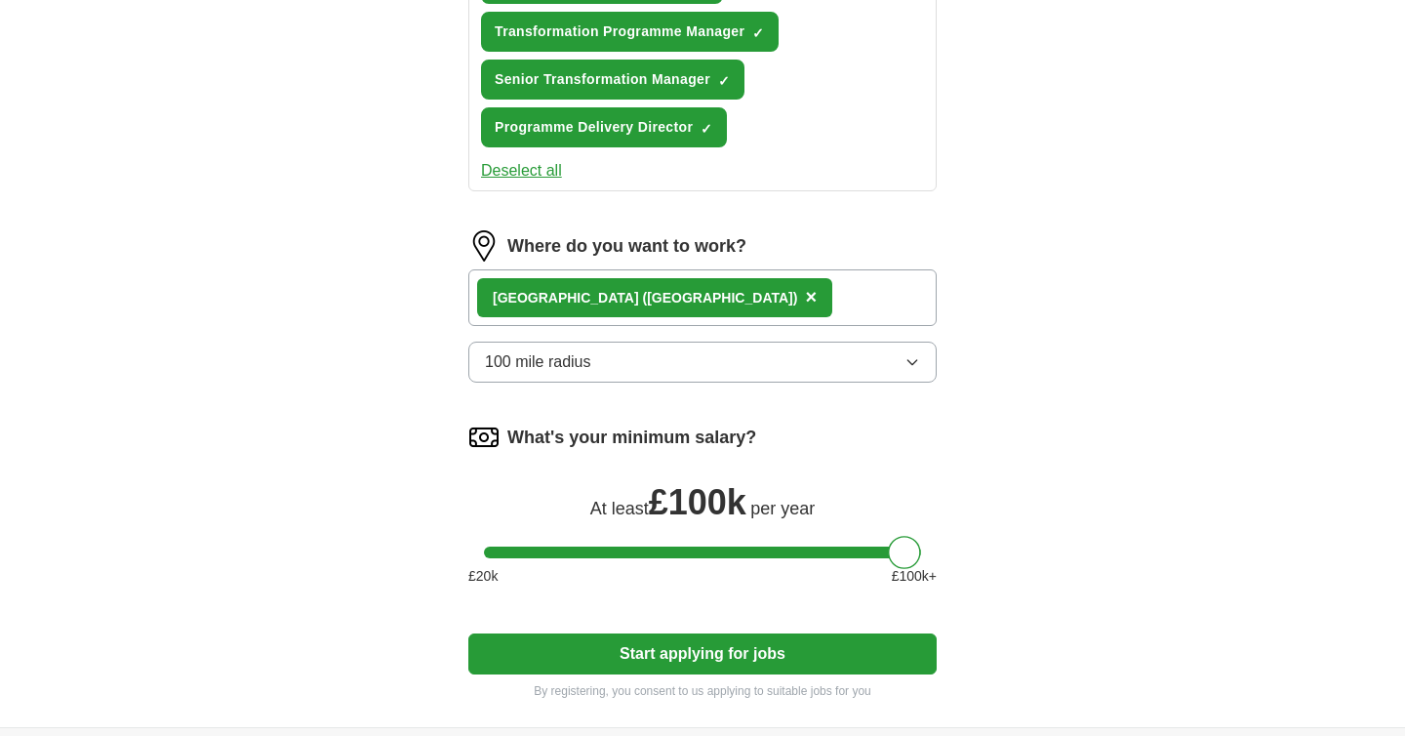
scroll to position [1273, 0]
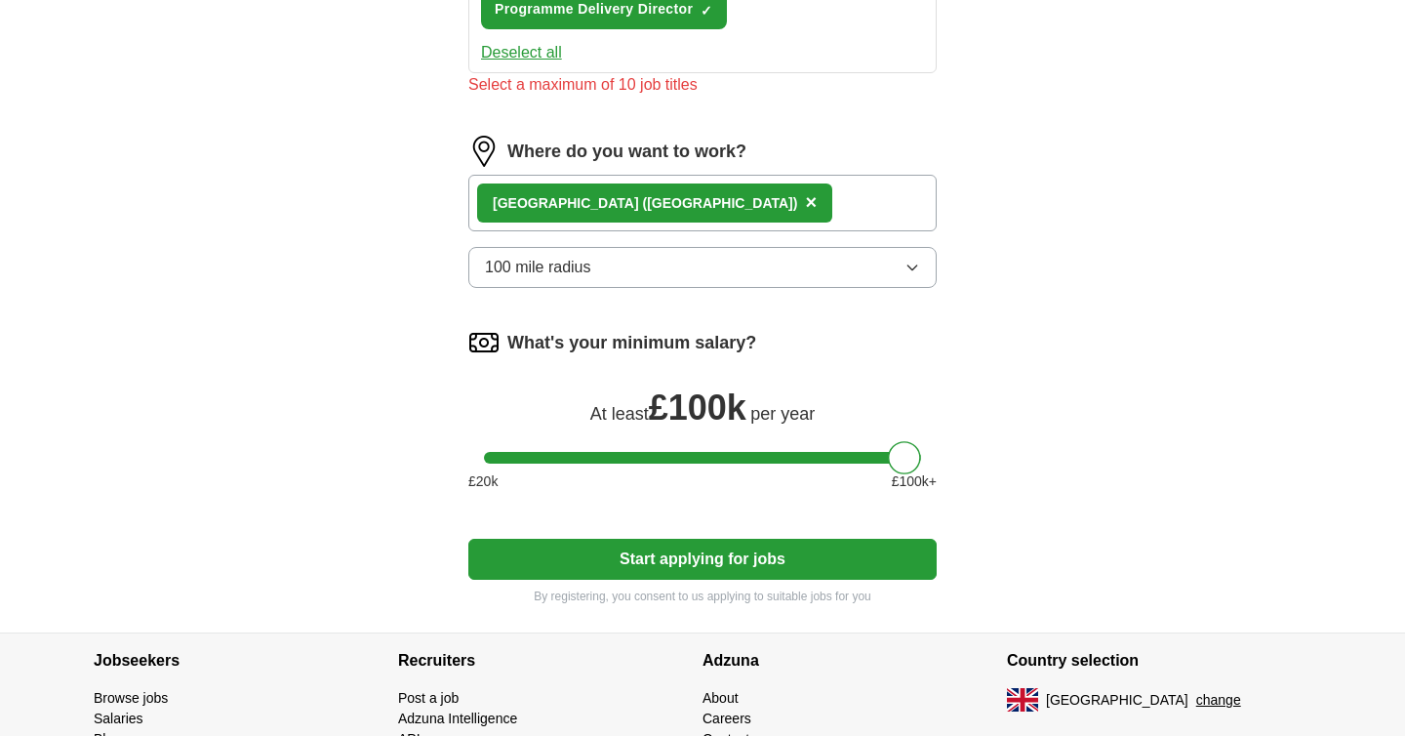
click at [613, 181] on div "[GEOGRAPHIC_DATA] ([GEOGRAPHIC_DATA]) ×" at bounding box center [702, 203] width 468 height 57
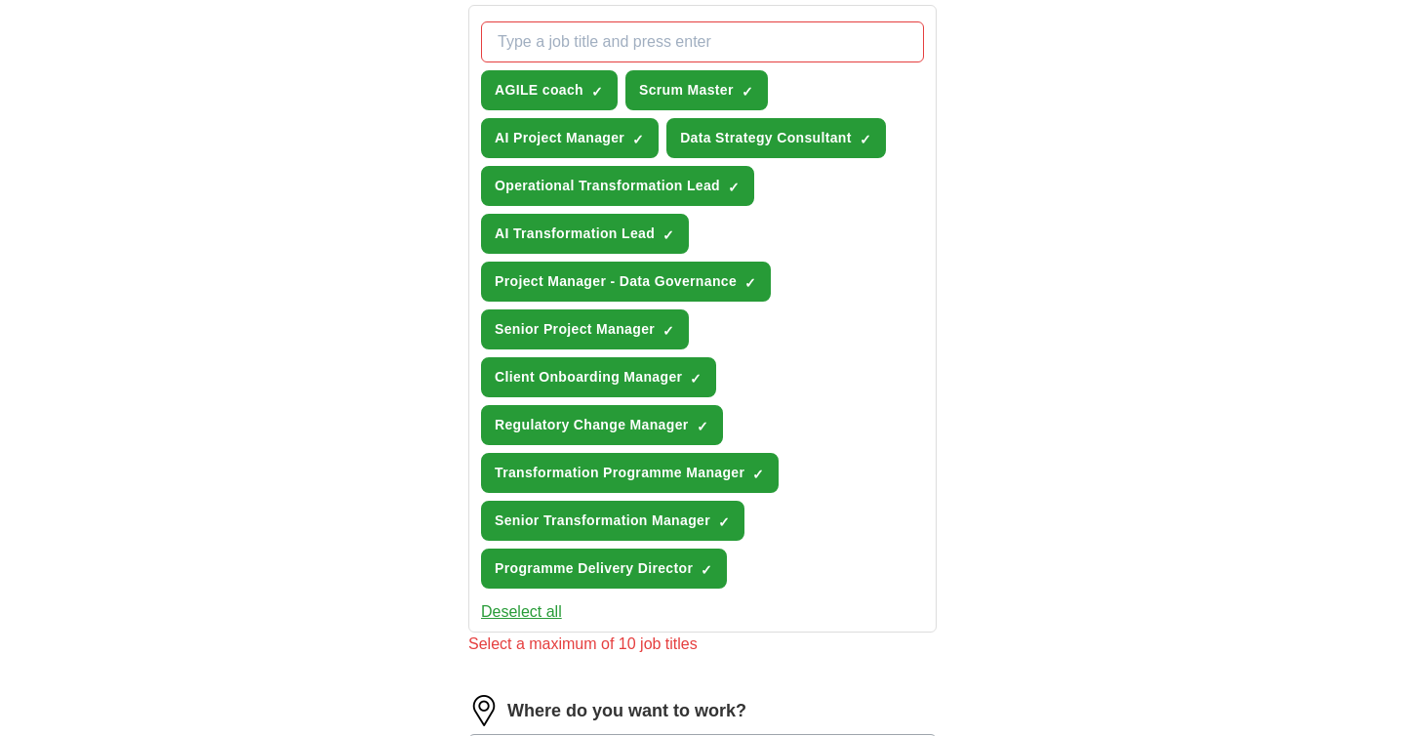
scroll to position [698, 0]
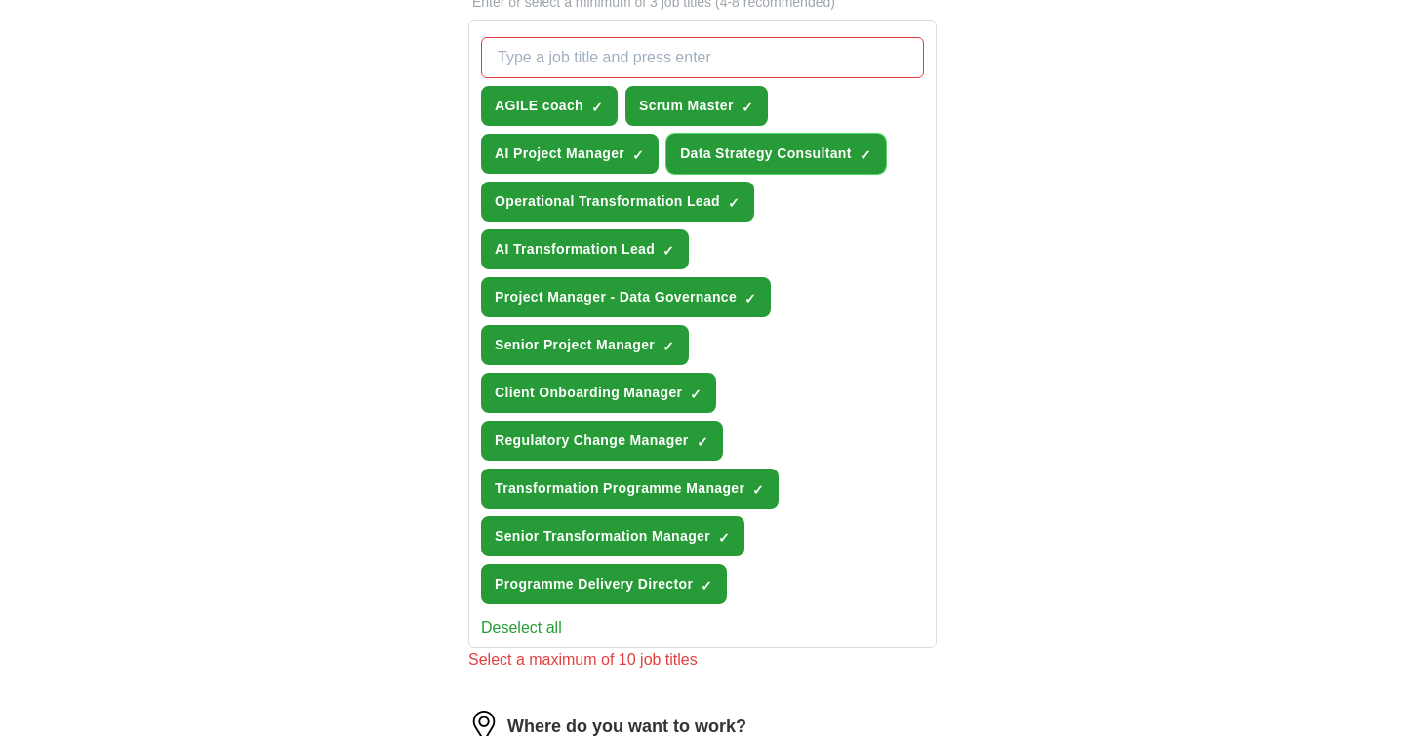
click at [875, 149] on button "Data Strategy Consultant ✓ ×" at bounding box center [777, 154] width 220 height 40
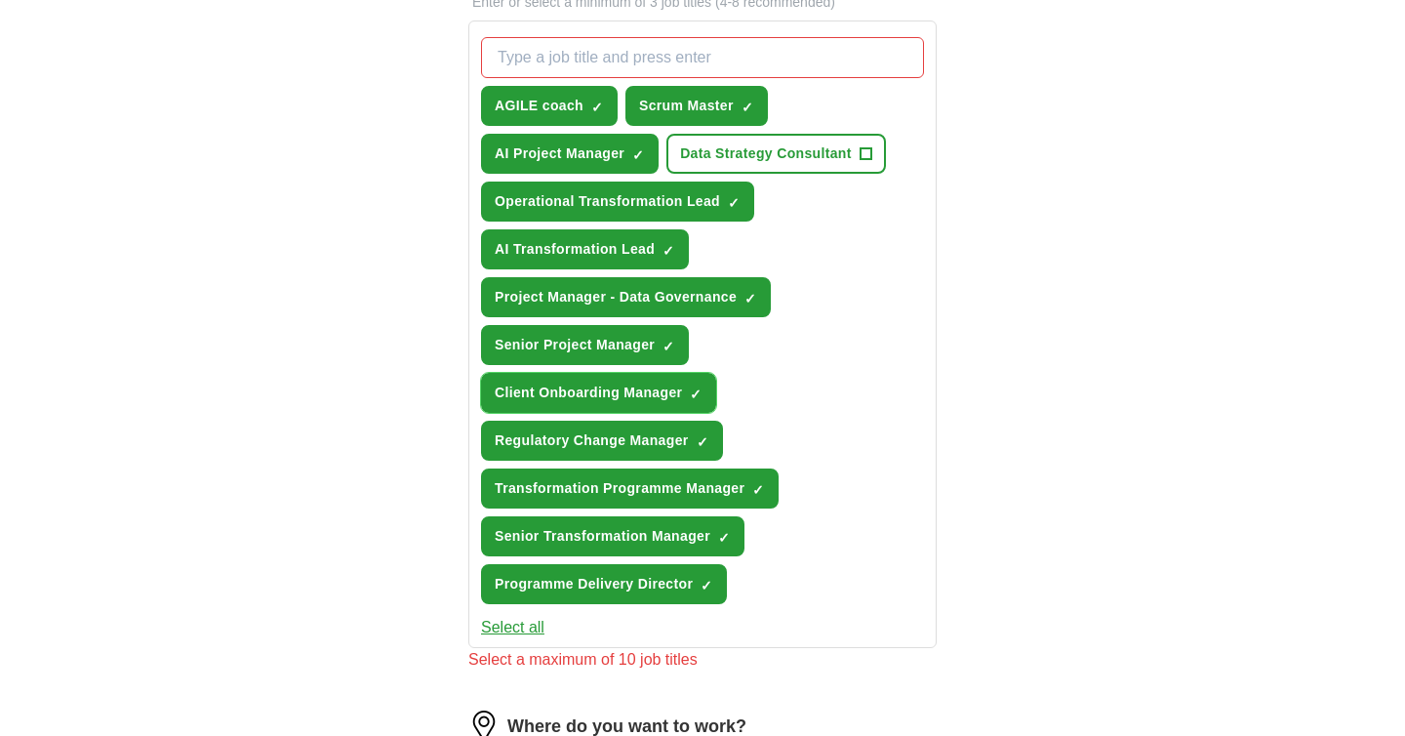
click at [0, 0] on span "×" at bounding box center [0, 0] width 0 height 0
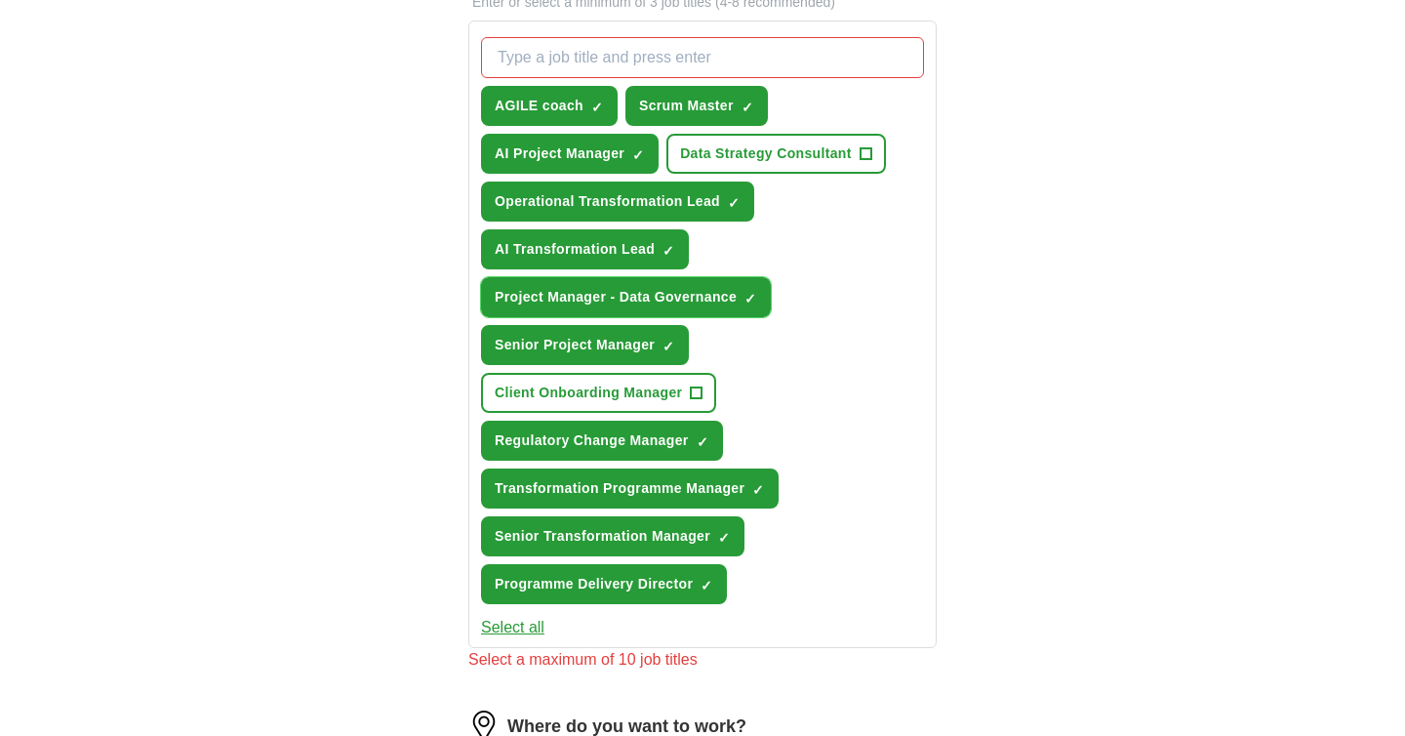
click at [0, 0] on span "×" at bounding box center [0, 0] width 0 height 0
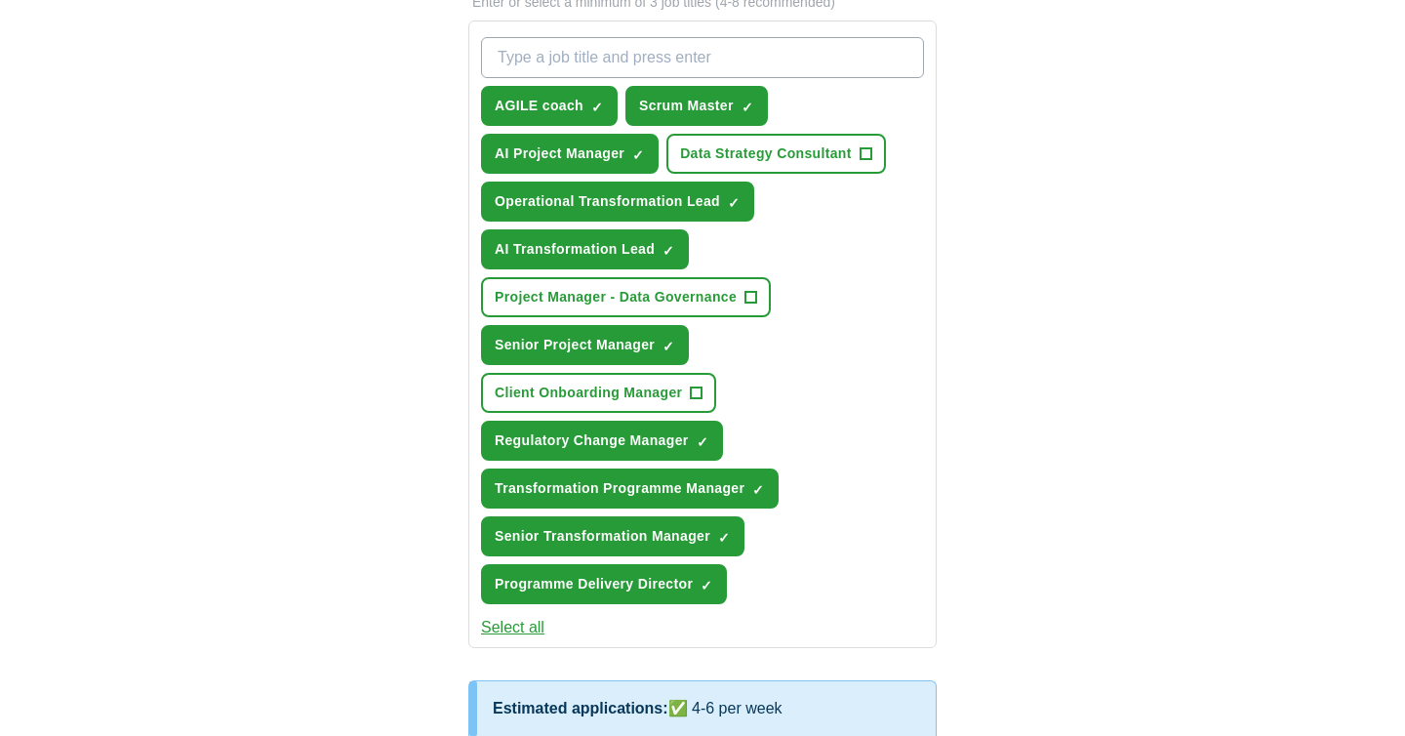
click at [598, 67] on input "What job are you looking for?" at bounding box center [702, 57] width 443 height 41
type input "PRoject Manager"
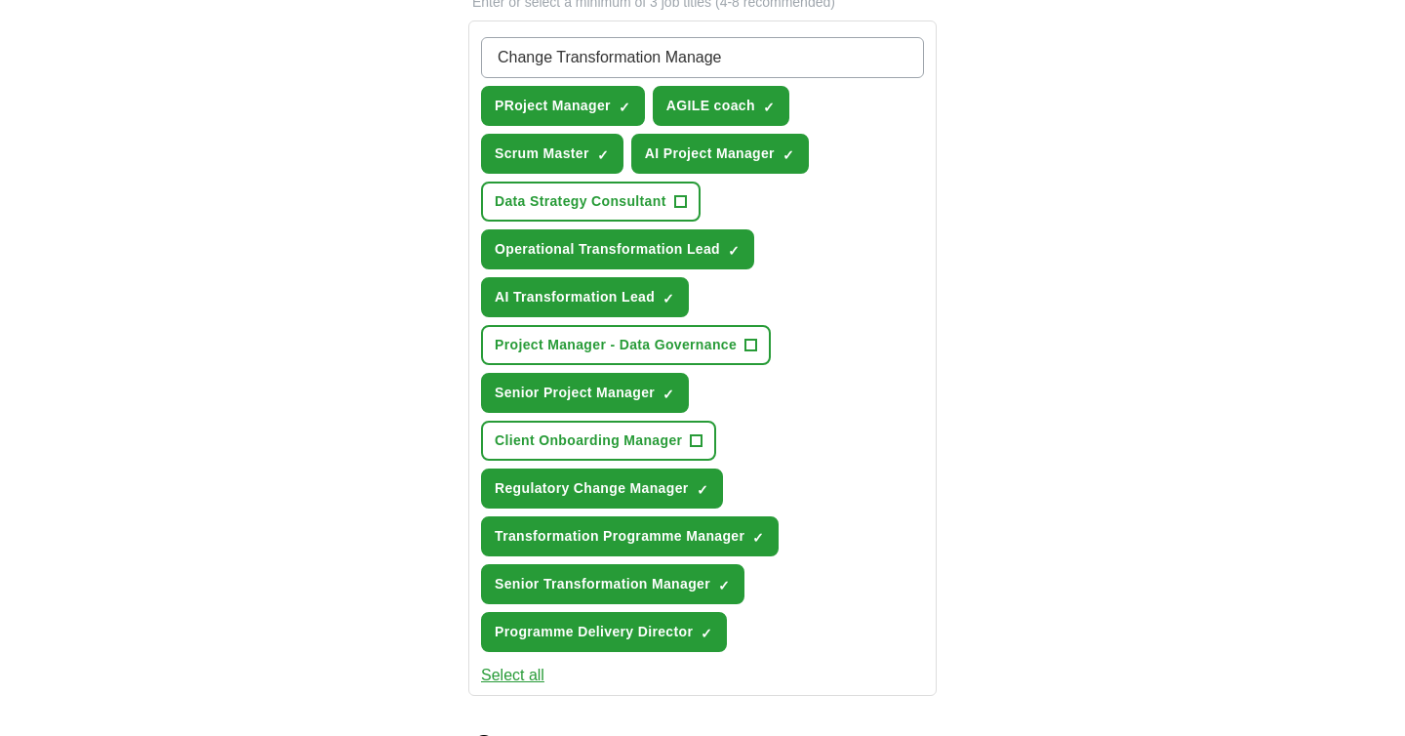
type input "Change Transformation Manager"
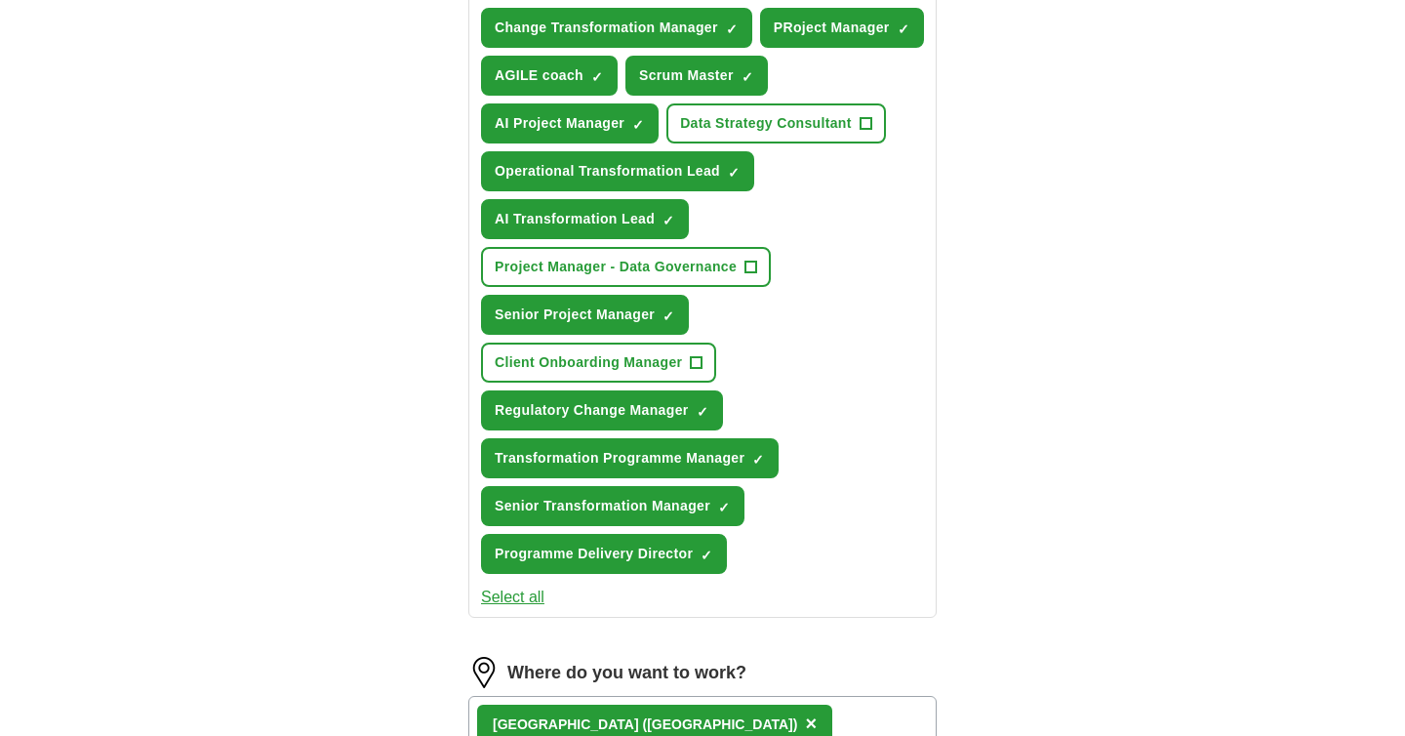
scroll to position [793, 0]
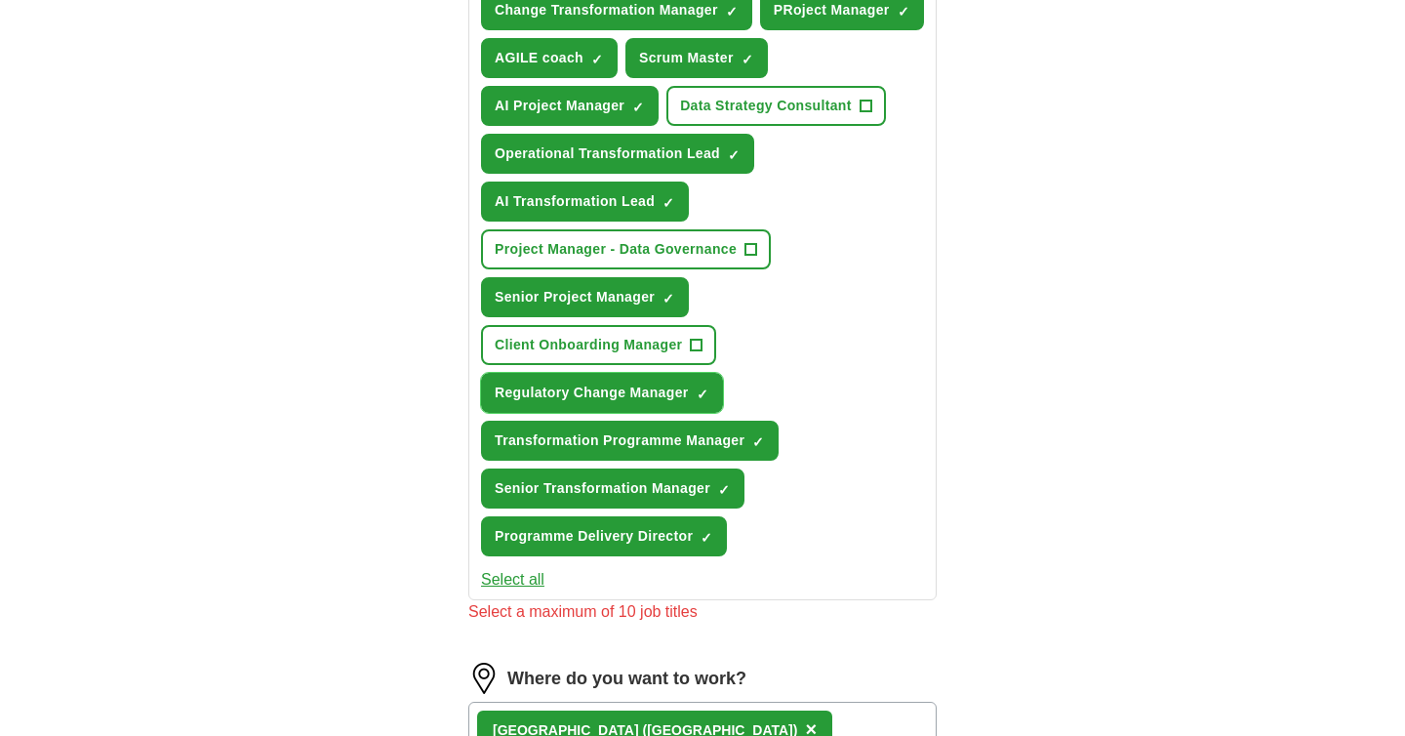
click at [0, 0] on span "×" at bounding box center [0, 0] width 0 height 0
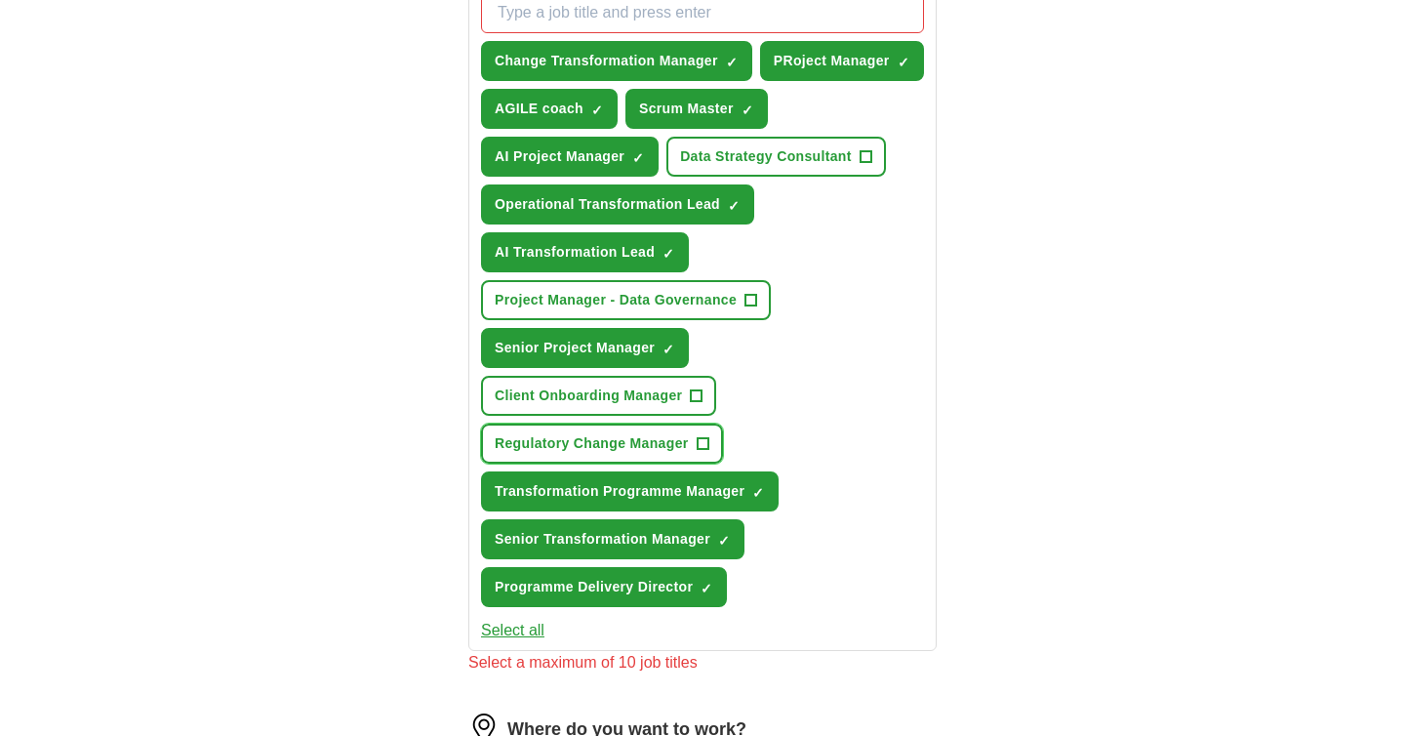
scroll to position [714, 0]
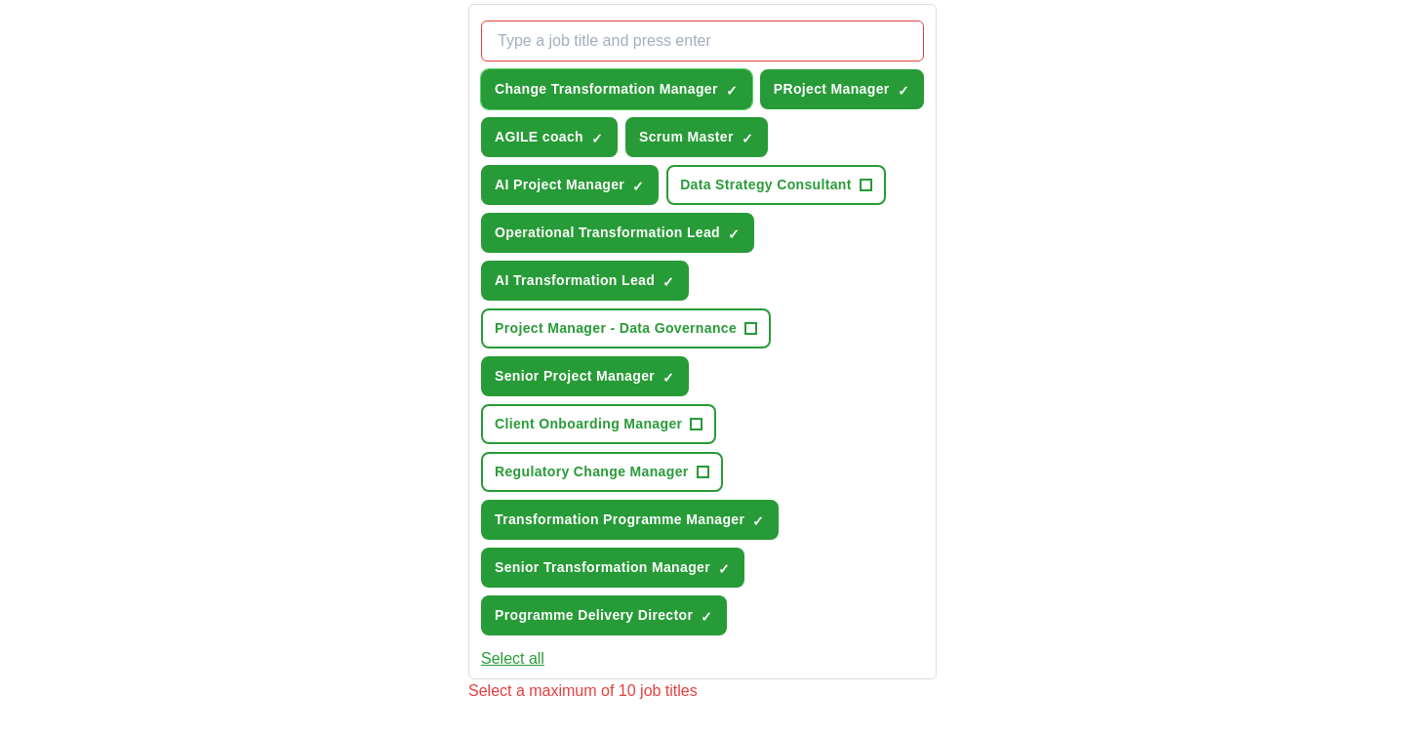
click at [0, 0] on span "×" at bounding box center [0, 0] width 0 height 0
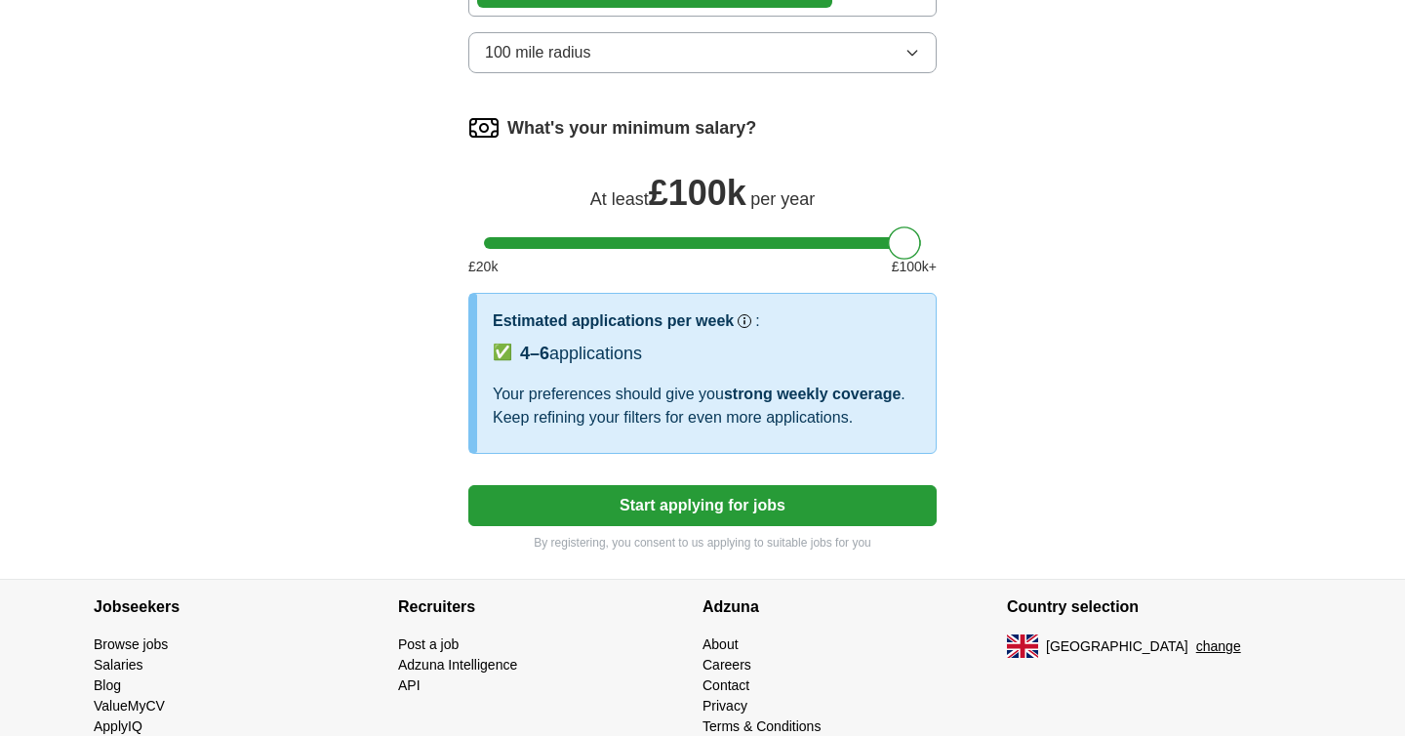
scroll to position [1514, 0]
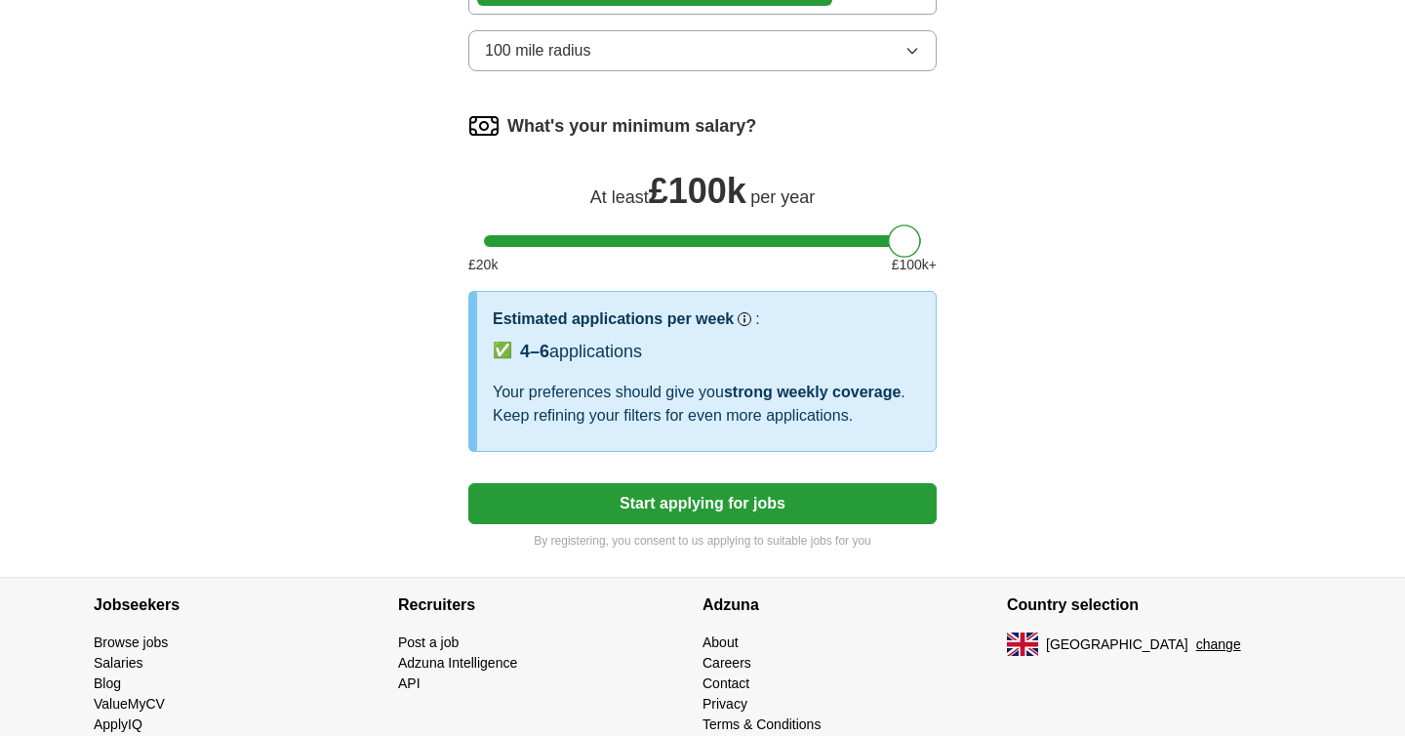
click at [689, 524] on button "Start applying for jobs" at bounding box center [702, 503] width 468 height 41
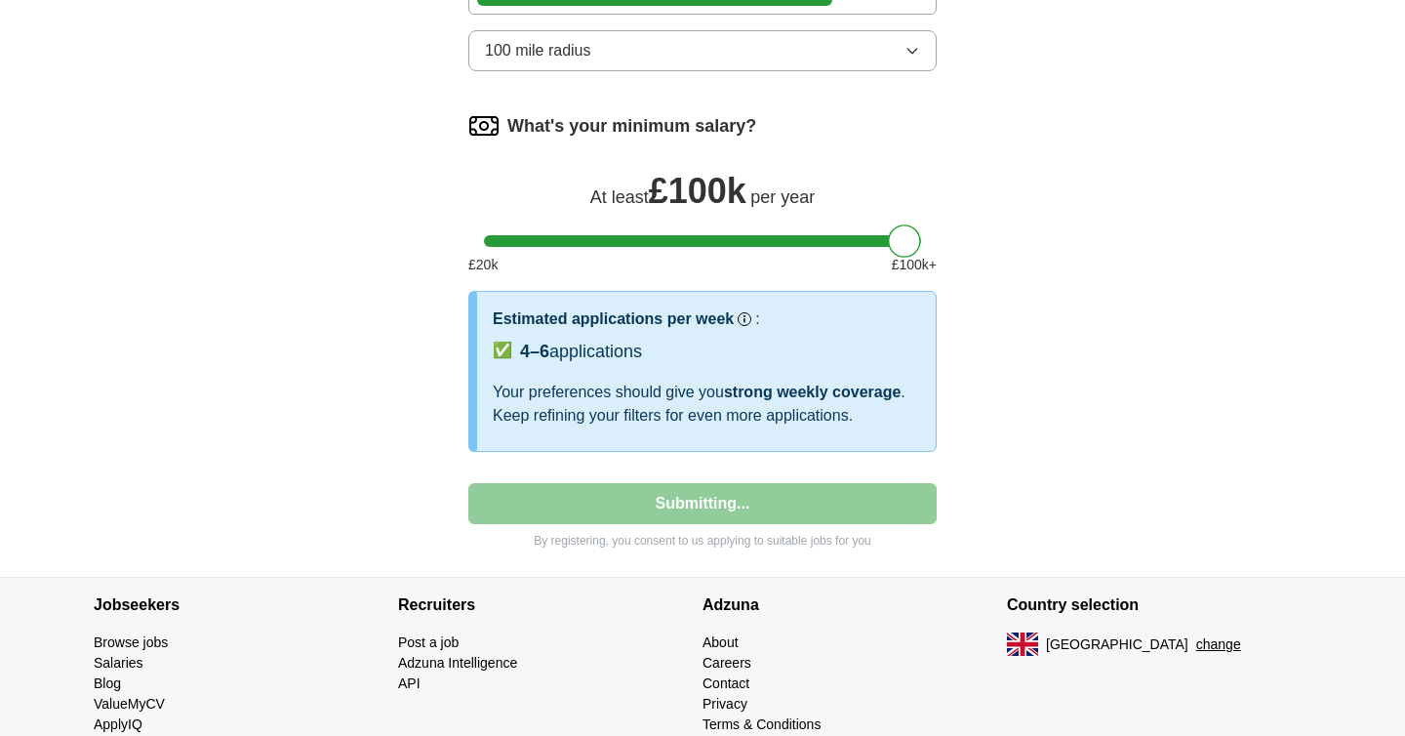
select select "**"
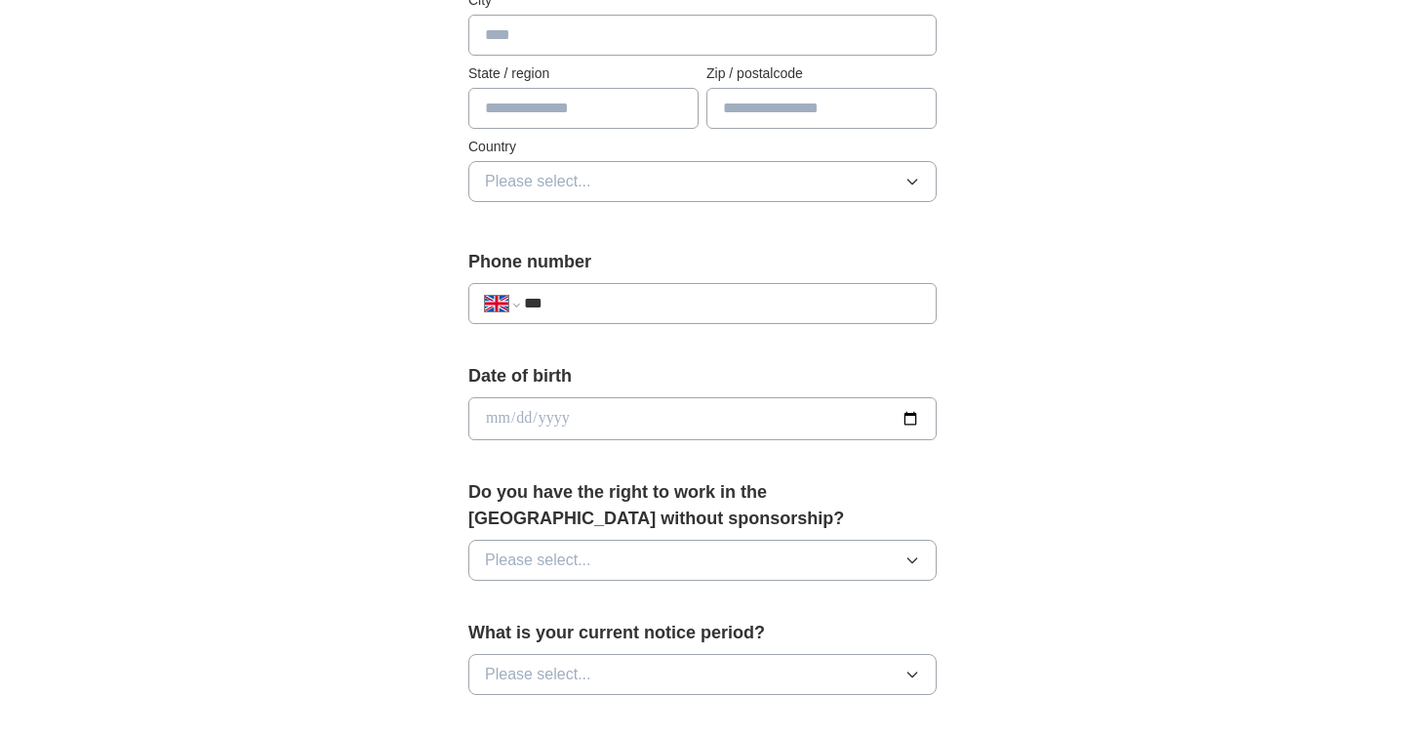
scroll to position [545, 0]
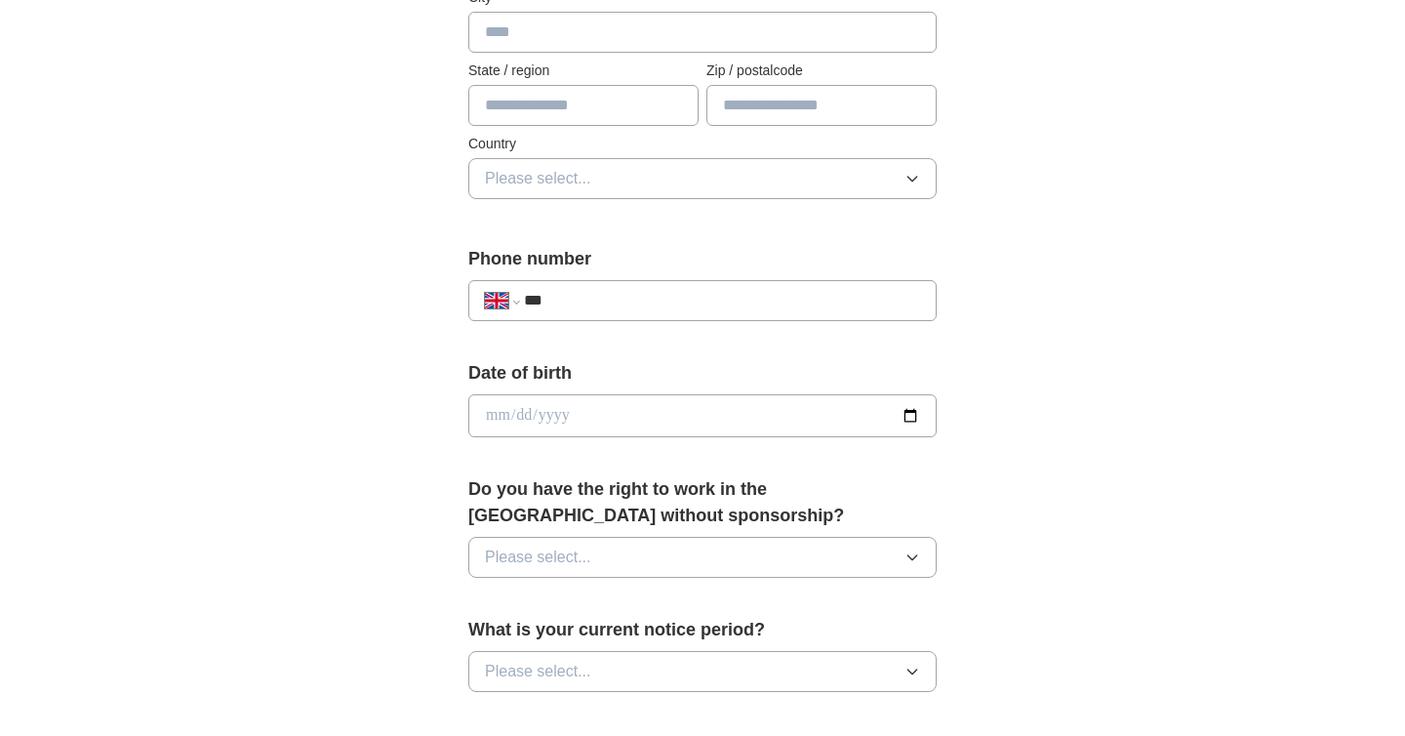
click at [610, 303] on input "***" at bounding box center [722, 300] width 396 height 23
type input "**********"
type input "******"
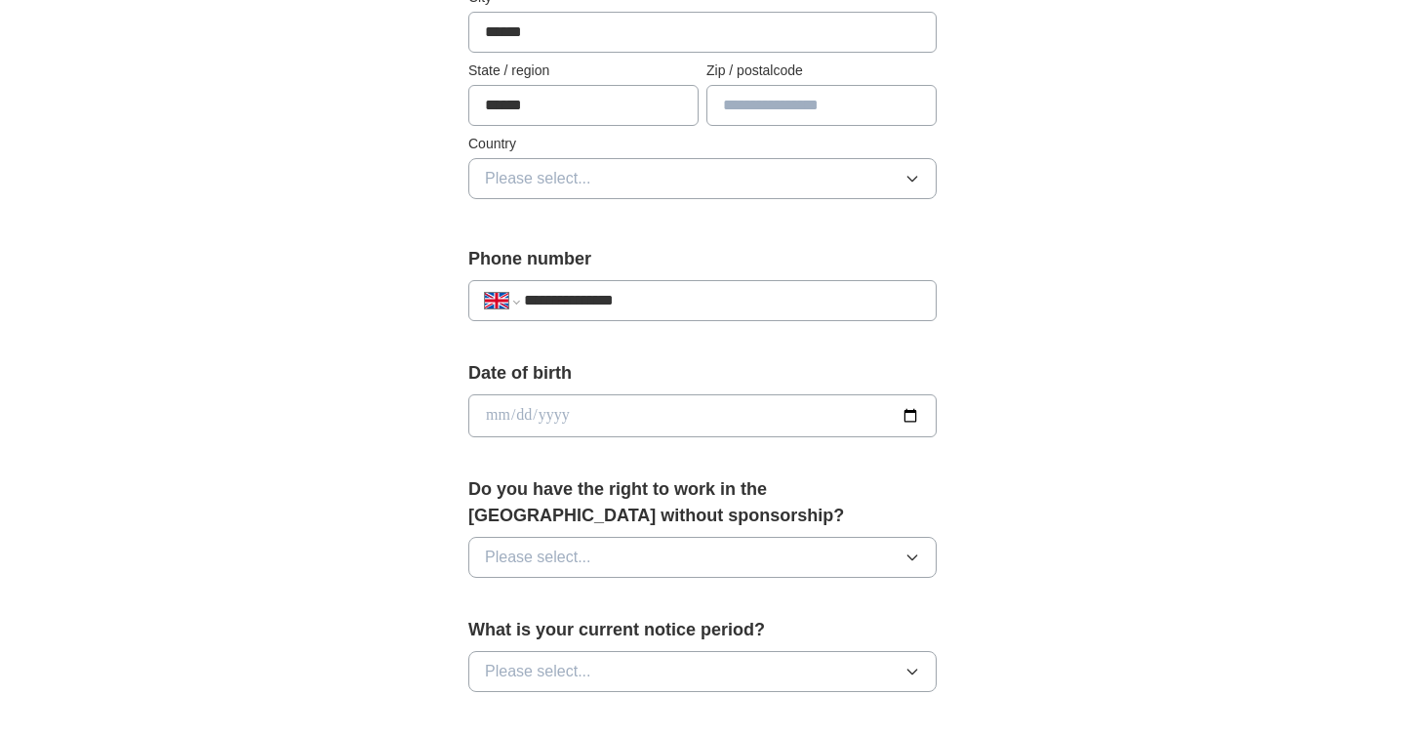
type input "*******"
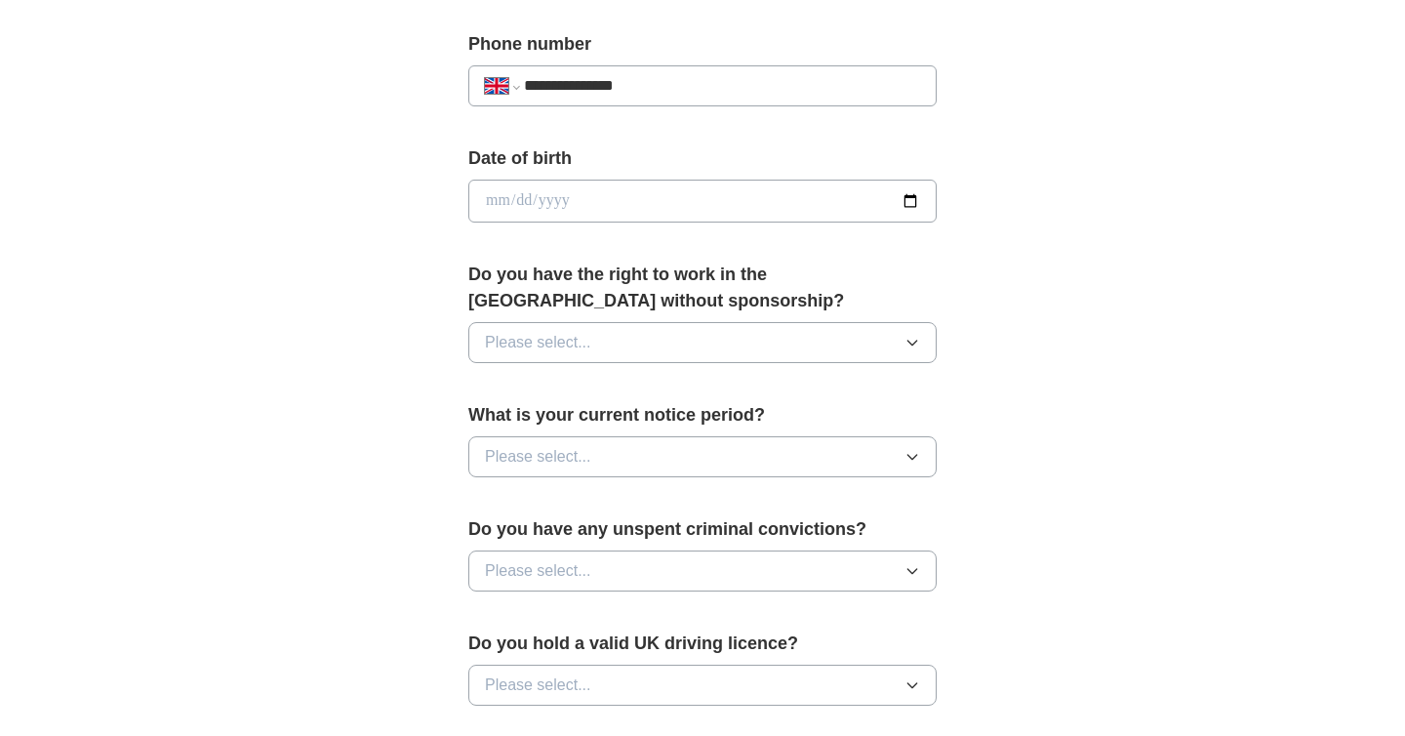
scroll to position [765, 0]
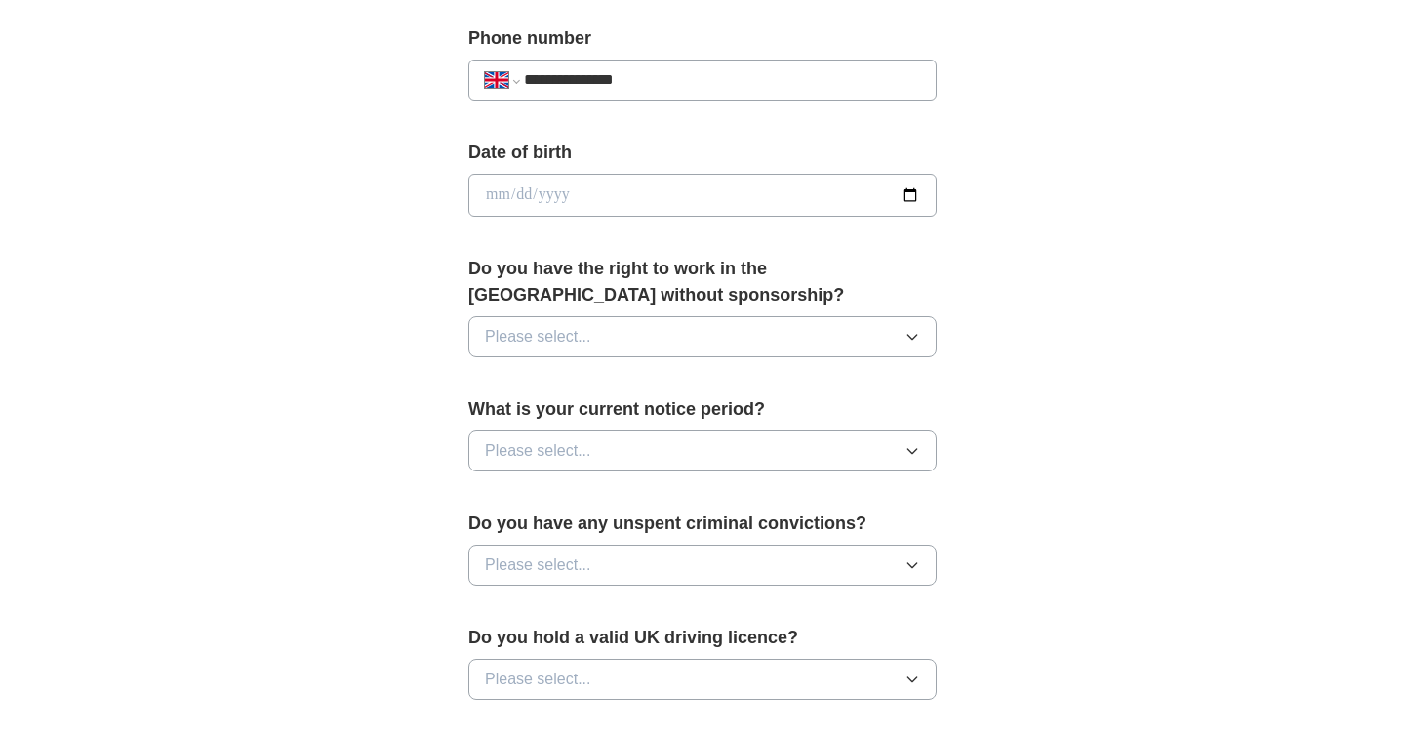
click at [580, 344] on span "Please select..." at bounding box center [538, 336] width 106 height 23
click at [558, 387] on div "Yes" at bounding box center [702, 381] width 435 height 23
click at [561, 461] on span "Please select..." at bounding box center [538, 450] width 106 height 23
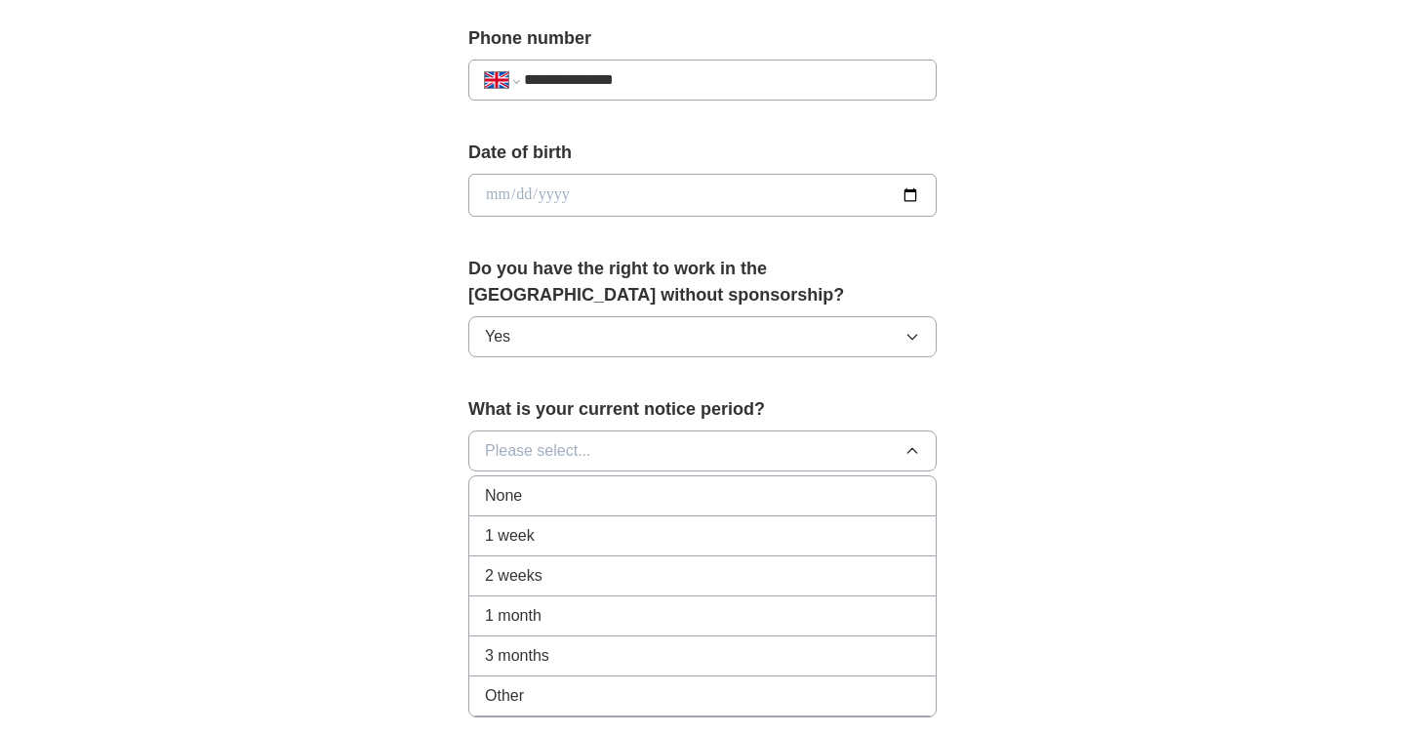
click at [546, 494] on div "None" at bounding box center [702, 495] width 435 height 23
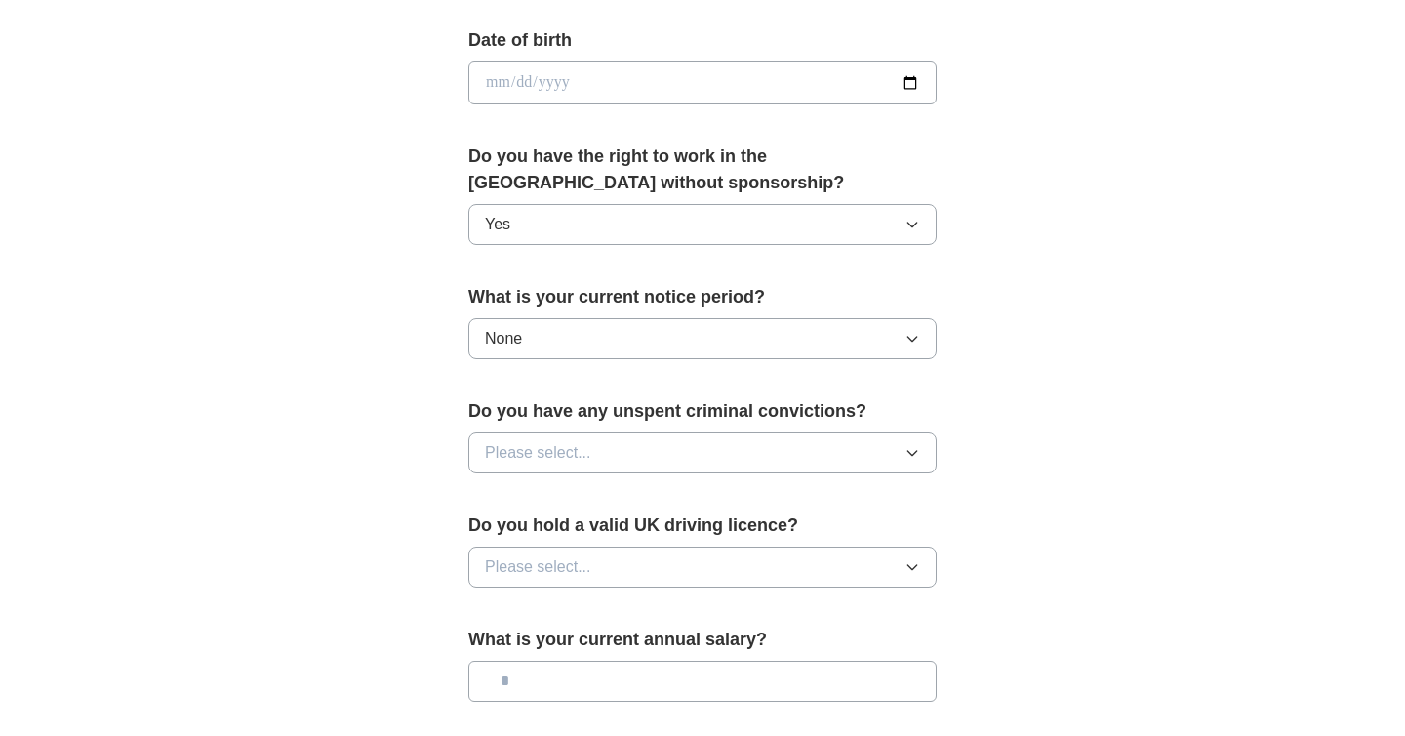
scroll to position [935, 0]
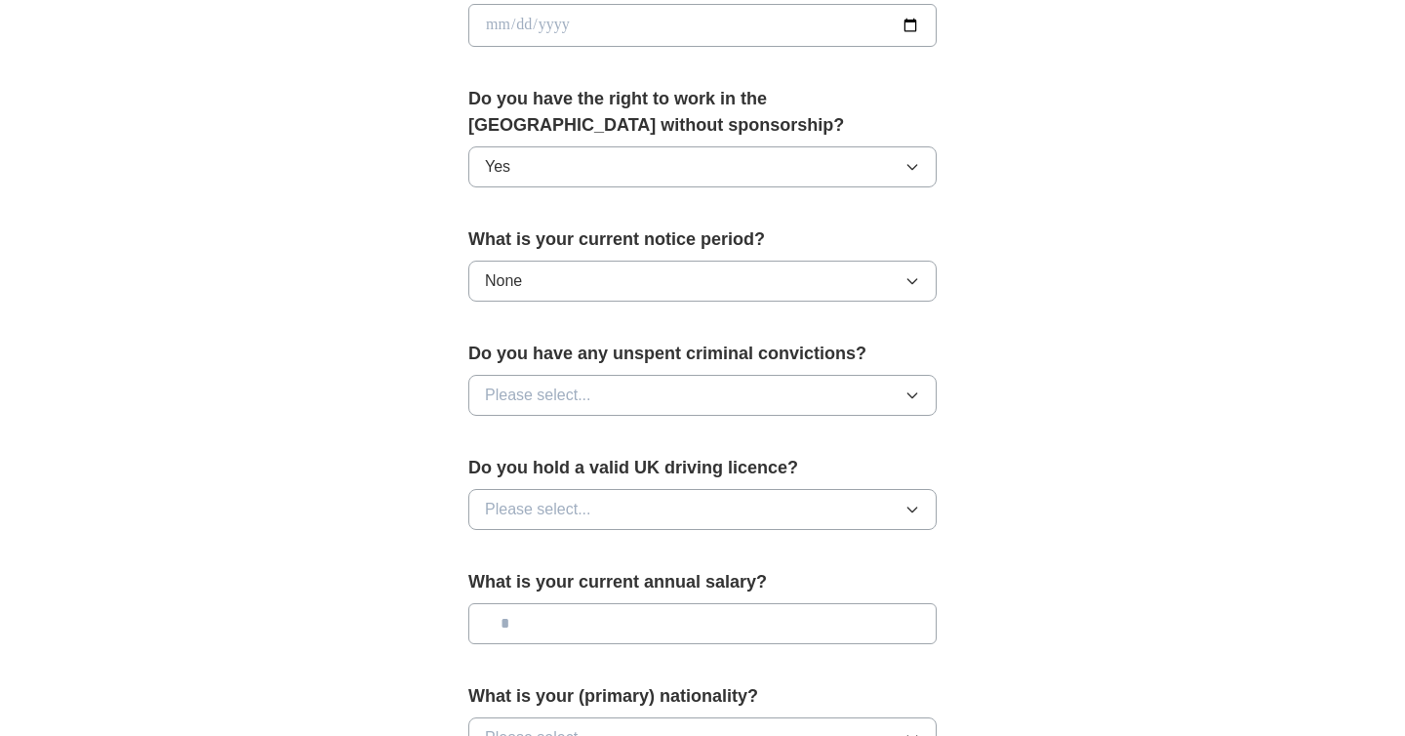
click at [560, 388] on span "Please select..." at bounding box center [538, 395] width 106 height 23
click at [545, 471] on div "No" at bounding box center [702, 479] width 435 height 23
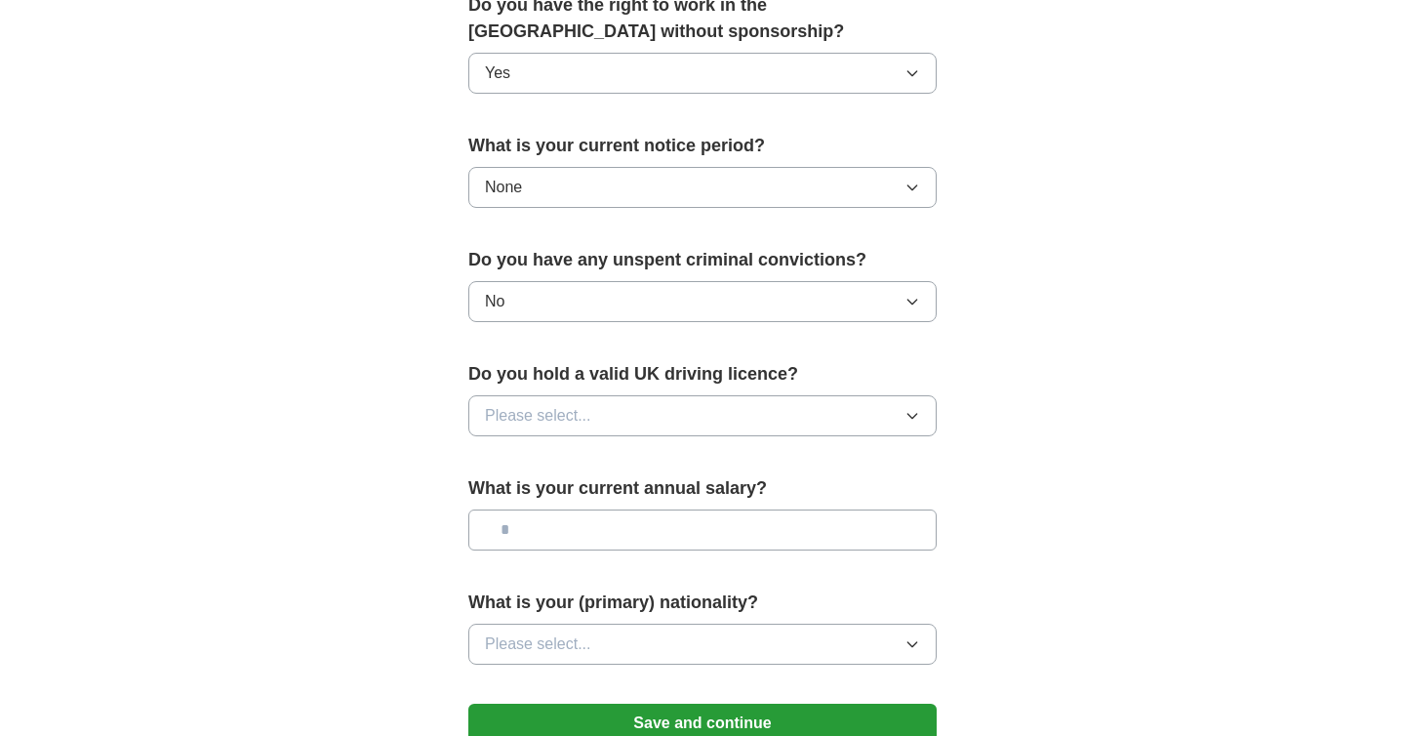
scroll to position [1072, 0]
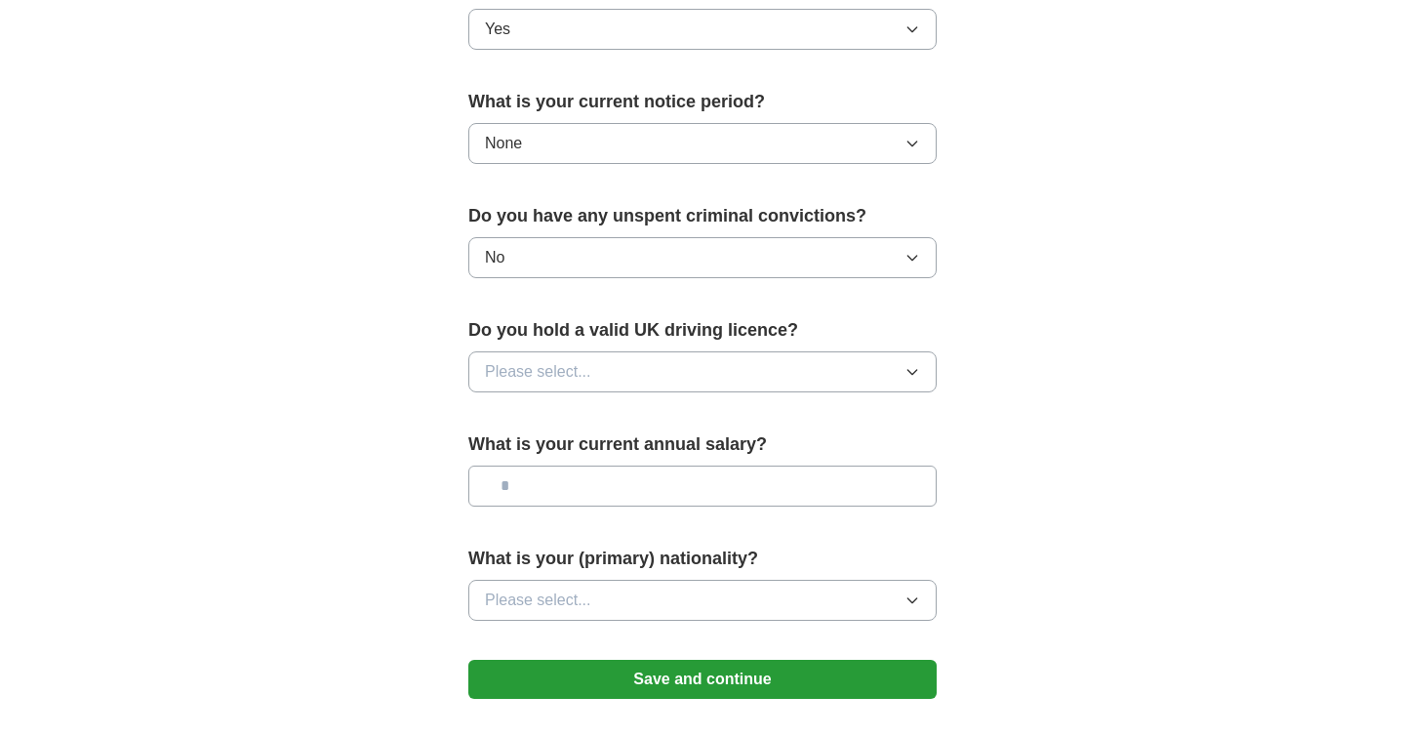
click at [539, 380] on span "Please select..." at bounding box center [538, 371] width 106 height 23
click at [529, 421] on div "Yes" at bounding box center [702, 416] width 435 height 23
click at [537, 493] on input "text" at bounding box center [702, 485] width 468 height 41
click at [537, 610] on span "Please select..." at bounding box center [538, 599] width 106 height 23
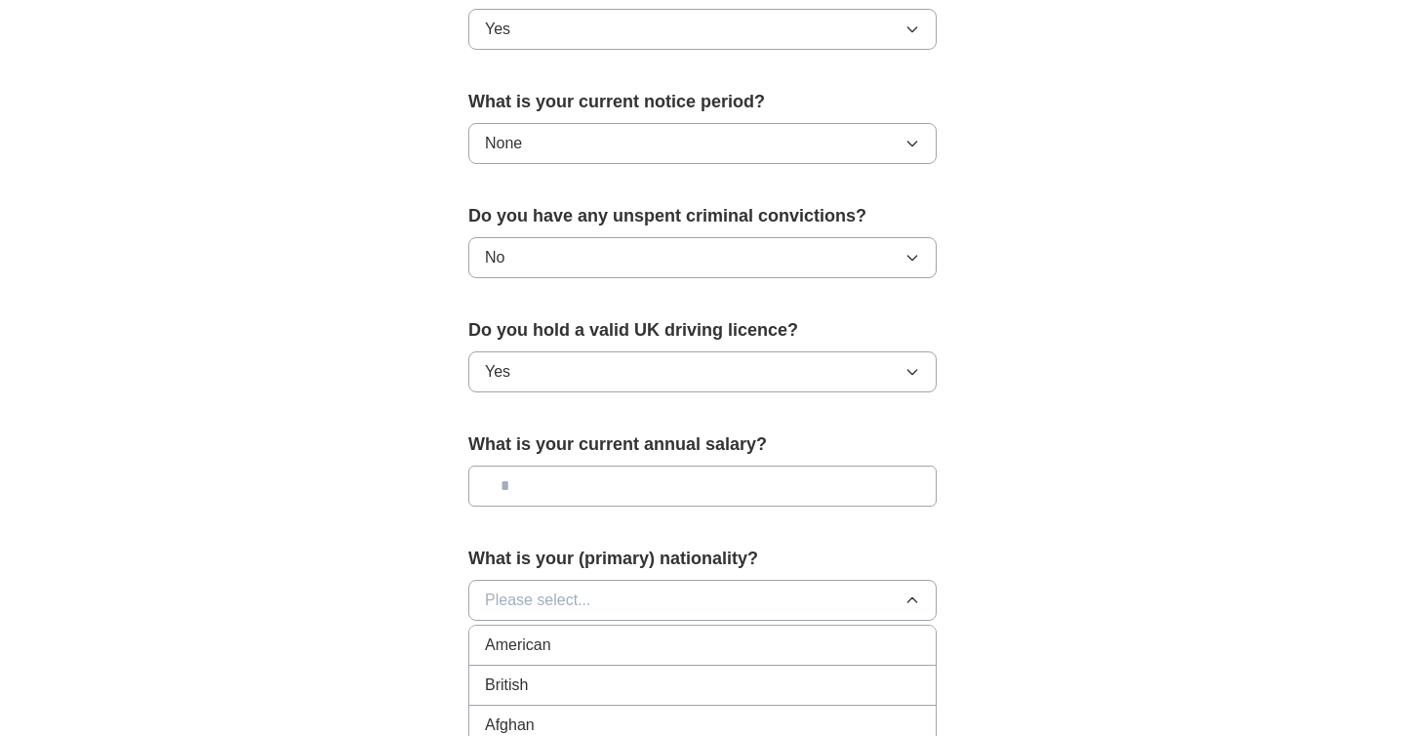
click at [519, 681] on span "British" at bounding box center [506, 684] width 43 height 23
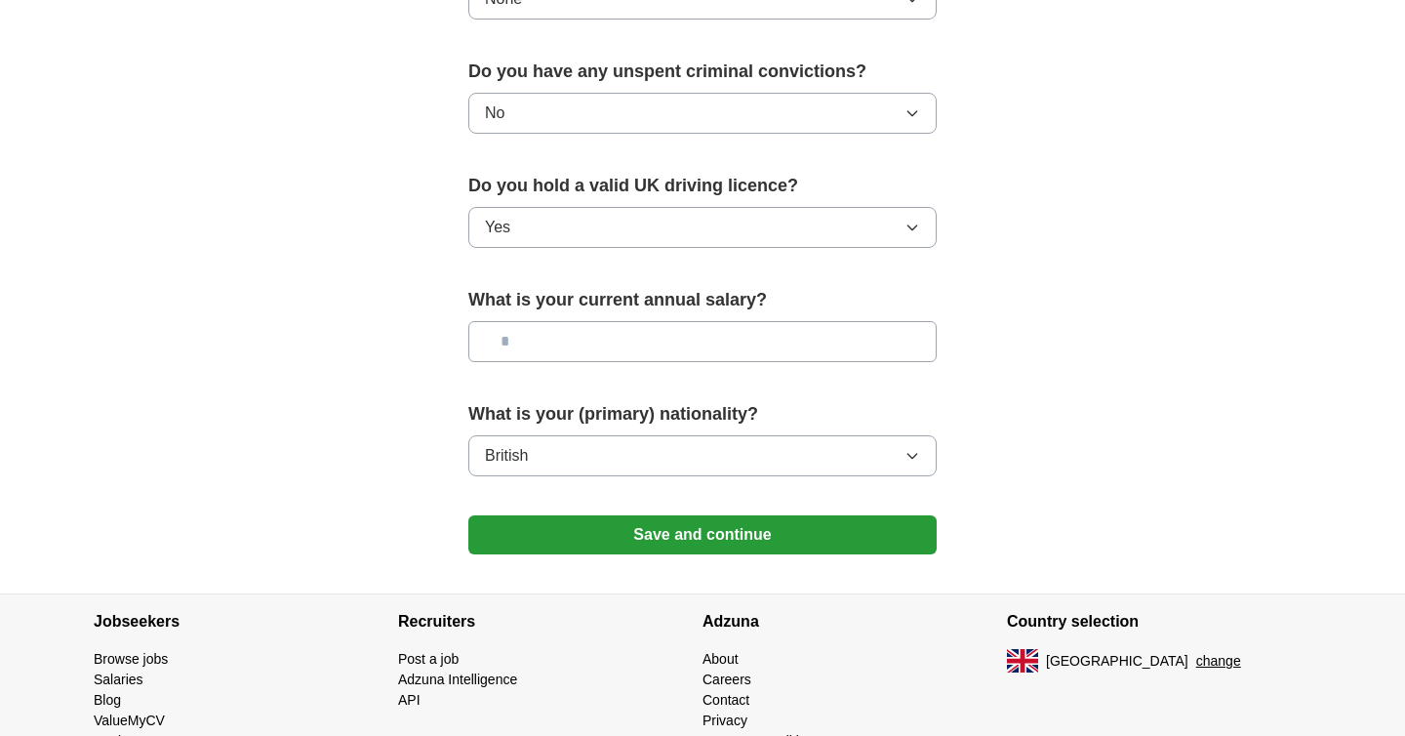
scroll to position [1230, 0]
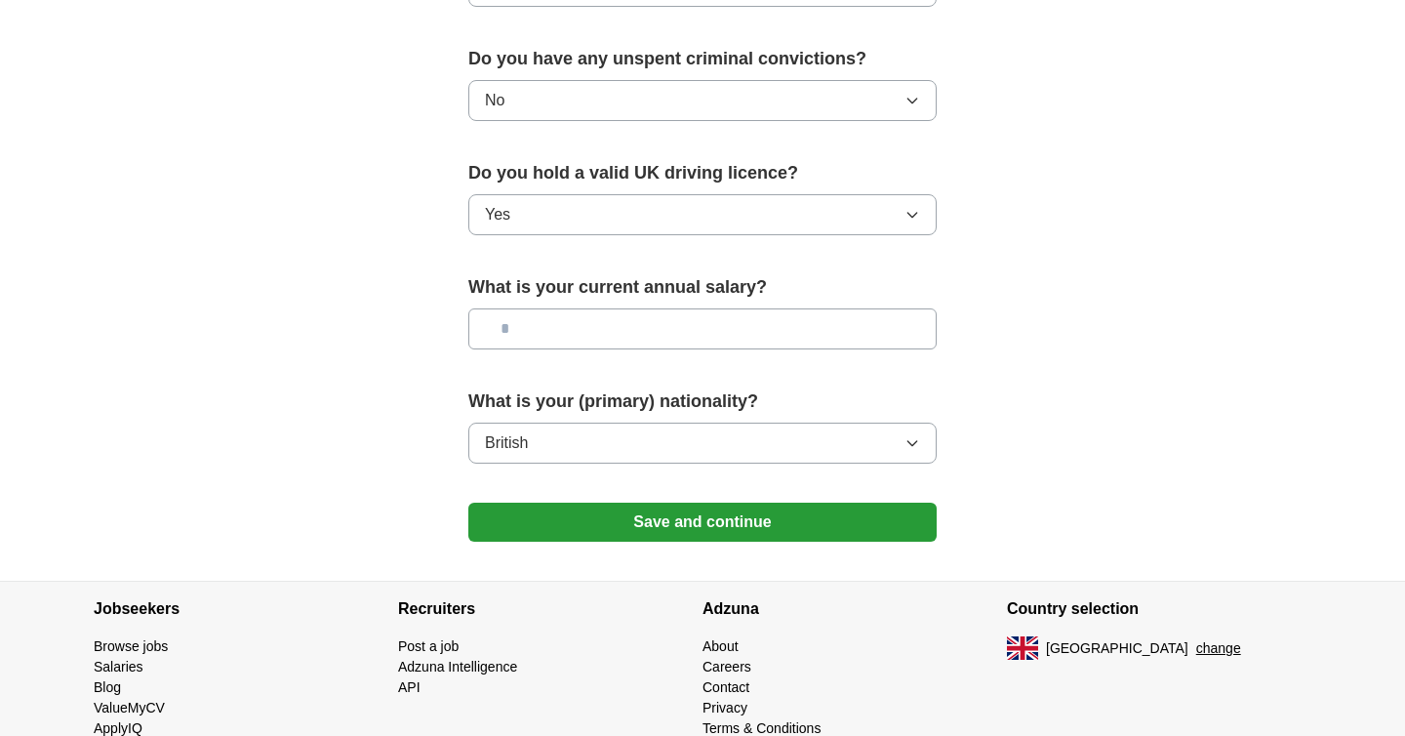
click at [796, 528] on button "Save and continue" at bounding box center [702, 522] width 468 height 39
